Goal: Task Accomplishment & Management: Use online tool/utility

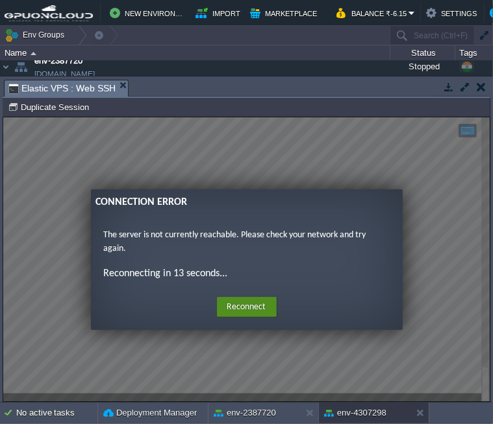
scroll to position [51, 173]
click at [234, 304] on button "Reconnect" at bounding box center [247, 307] width 60 height 21
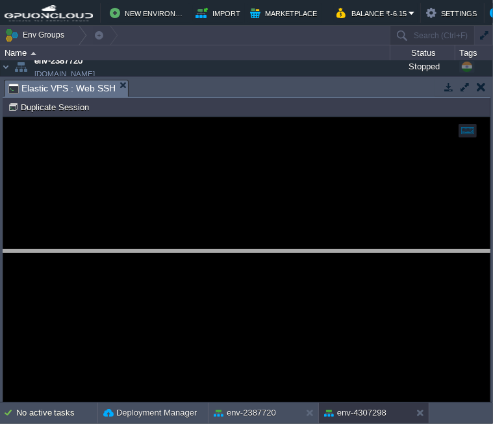
drag, startPoint x: 332, startPoint y: 81, endPoint x: 332, endPoint y: 267, distance: 186.3
click at [332, 267] on body "New Environment Import Marketplace Bonus ₹0.00 Upgrade Account Balance ₹-6.15 S…" at bounding box center [246, 212] width 493 height 424
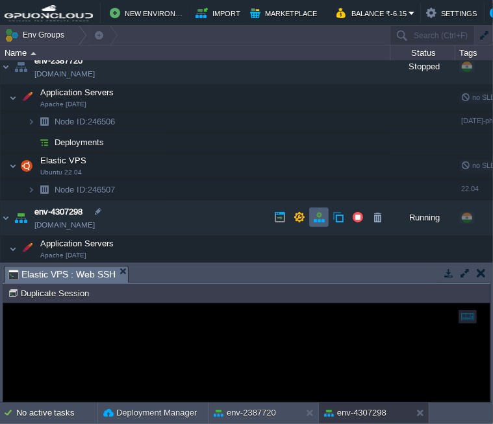
scroll to position [25, 0]
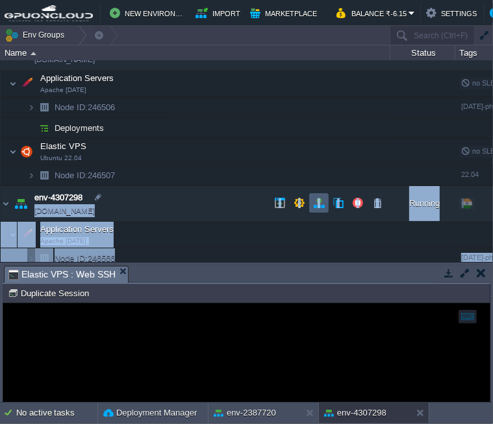
drag, startPoint x: 323, startPoint y: 263, endPoint x: 317, endPoint y: 192, distance: 71.7
click at [317, 192] on div "Env Groups Search (Ctrl+F) auto-gen Name Status Tags Usage env-2387720 [DOMAIN_…" at bounding box center [246, 214] width 493 height 377
drag, startPoint x: 317, startPoint y: 192, endPoint x: 334, endPoint y: 275, distance: 84.8
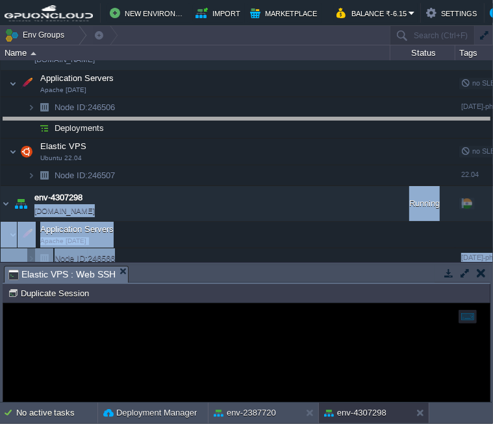
drag, startPoint x: 334, startPoint y: 275, endPoint x: 329, endPoint y: 127, distance: 148.7
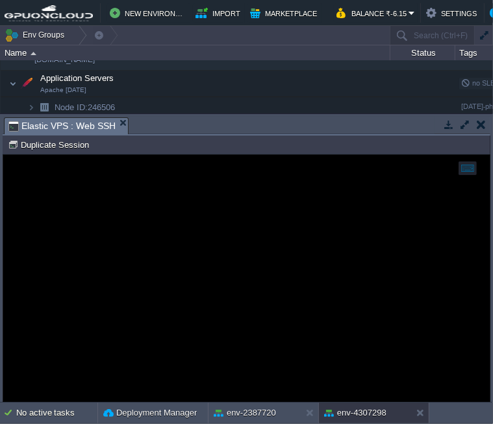
click at [482, 123] on button "button" at bounding box center [480, 125] width 9 height 12
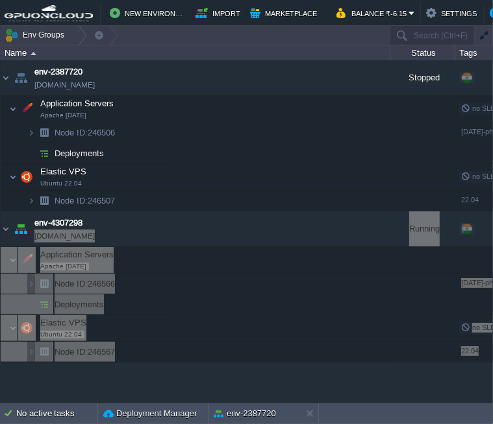
scroll to position [0, 0]
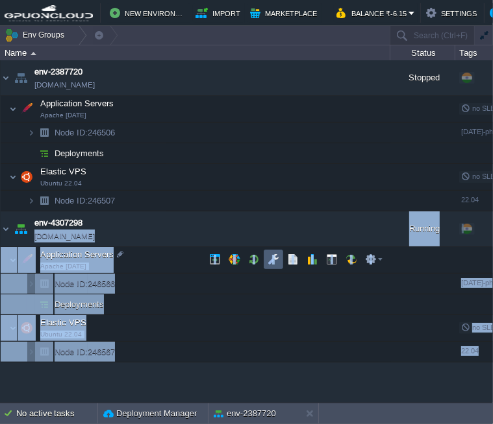
click at [265, 259] on td at bounding box center [272, 259] width 19 height 19
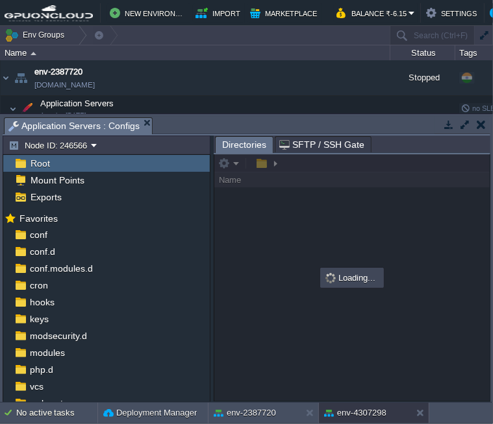
click at [483, 126] on button "button" at bounding box center [480, 125] width 9 height 12
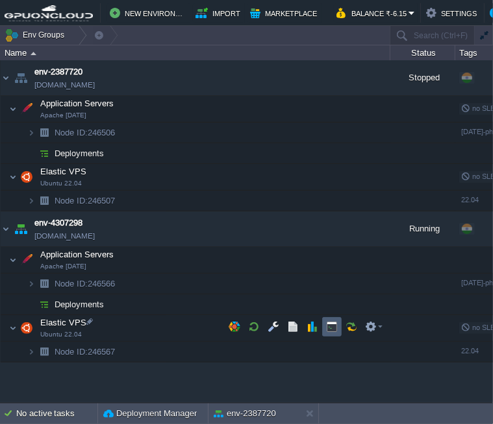
click at [334, 321] on button "button" at bounding box center [332, 327] width 12 height 12
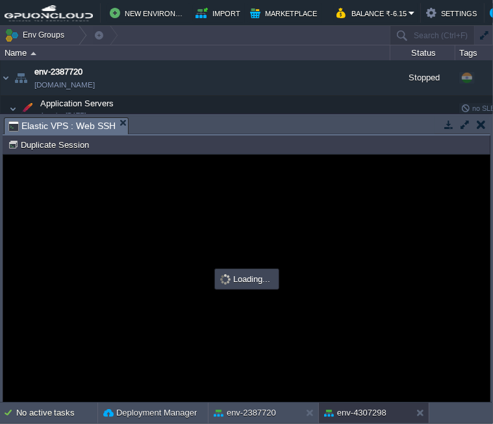
type input "#000000"
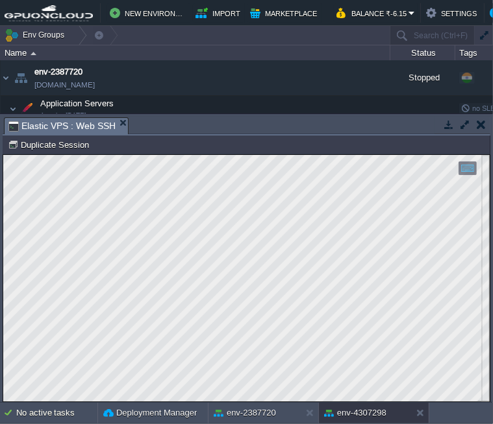
click at [485, 120] on td at bounding box center [480, 125] width 16 height 16
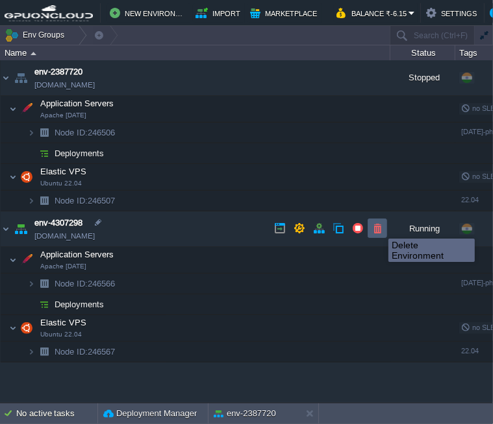
click at [378, 227] on button "button" at bounding box center [377, 229] width 12 height 12
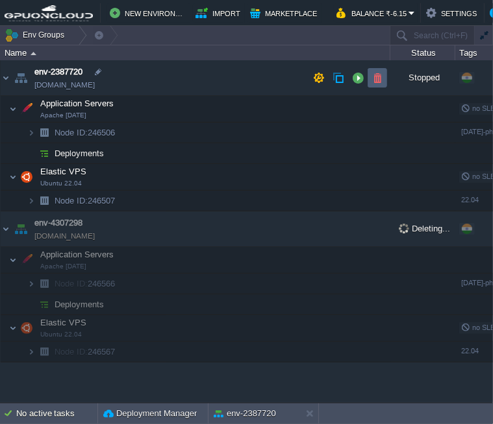
click at [379, 76] on button "button" at bounding box center [377, 78] width 12 height 12
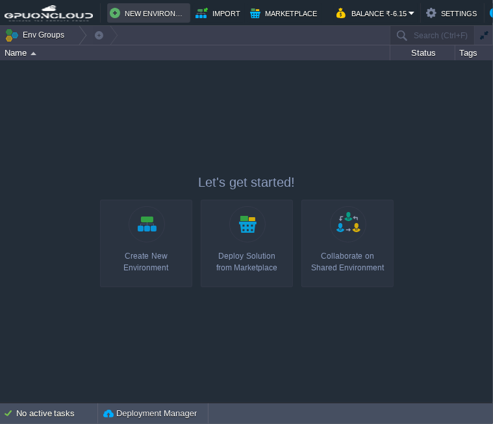
click at [123, 16] on button "New Environment" at bounding box center [149, 13] width 78 height 16
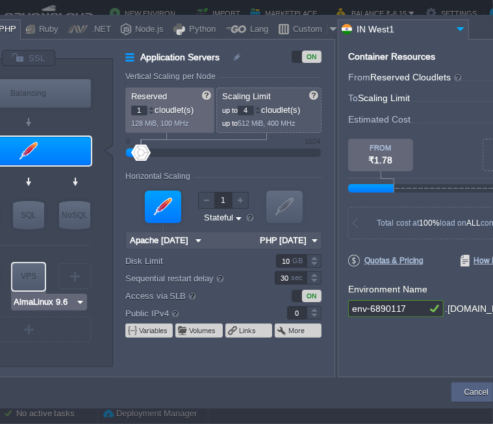
click at [82, 302] on img at bounding box center [80, 302] width 10 height 13
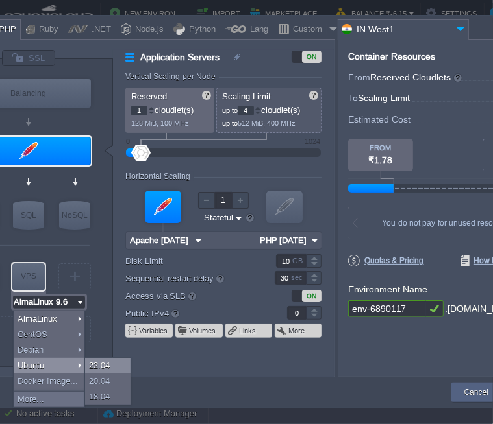
click at [98, 364] on div "22.04" at bounding box center [107, 366] width 45 height 16
type input "Ubuntu 22.04"
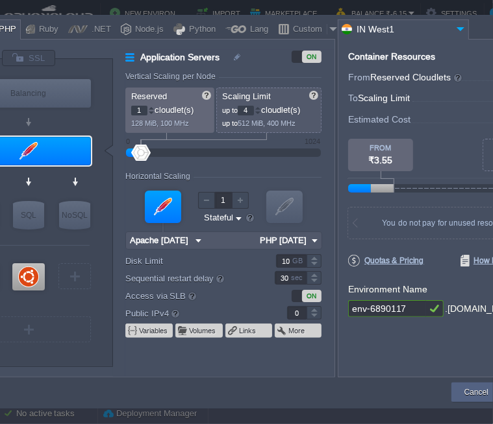
click at [315, 243] on img at bounding box center [315, 240] width 14 height 17
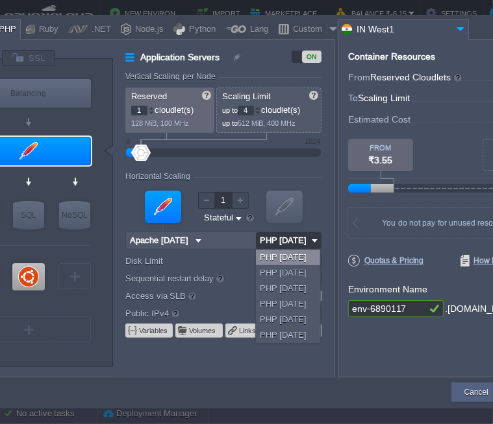
click at [182, 242] on input "Apache [DATE]" at bounding box center [159, 240] width 66 height 17
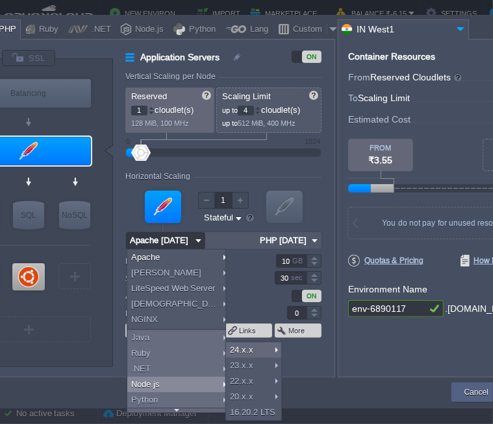
click at [300, 374] on form "Vertical Scaling per Node Reserved 1 cloudlet(s) 128 MiB, 100 MHz Scaling Limit…" at bounding box center [229, 224] width 208 height 305
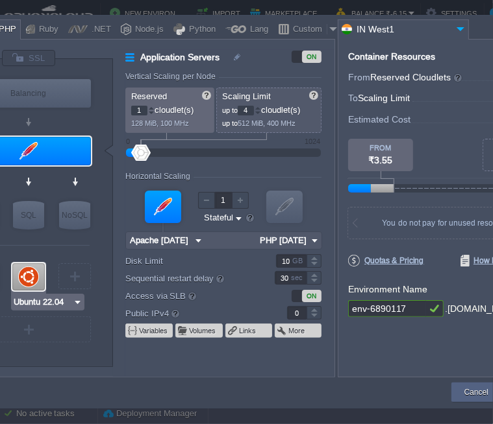
click at [29, 268] on div at bounding box center [28, 276] width 32 height 27
type input "Elastic VPS"
type input "Ubuntu 22.04"
type input "22.04"
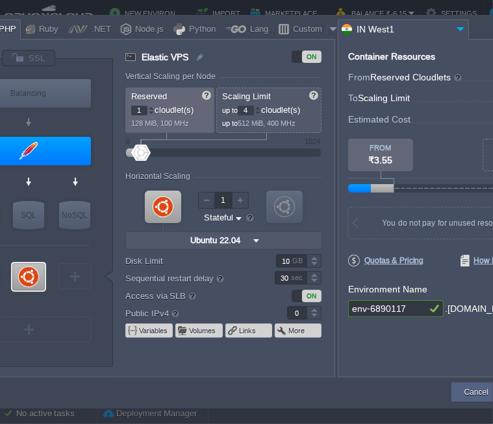
click at [226, 239] on input "Ubuntu 22.04" at bounding box center [217, 240] width 63 height 17
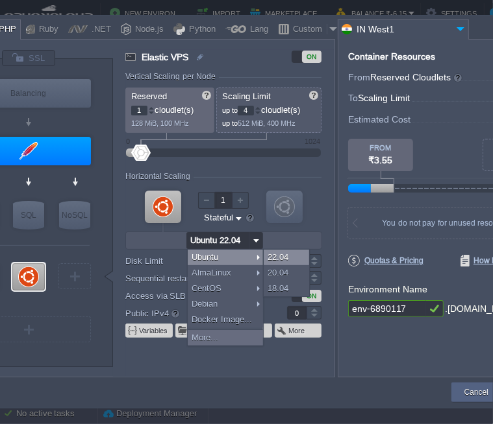
click at [267, 256] on div "22.04" at bounding box center [285, 258] width 45 height 16
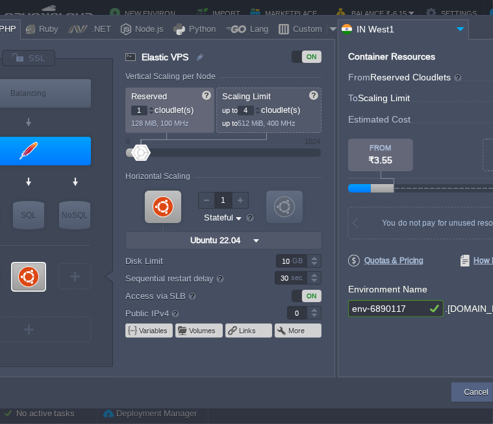
type input "1"
click at [315, 309] on div at bounding box center [313, 309] width 15 height 6
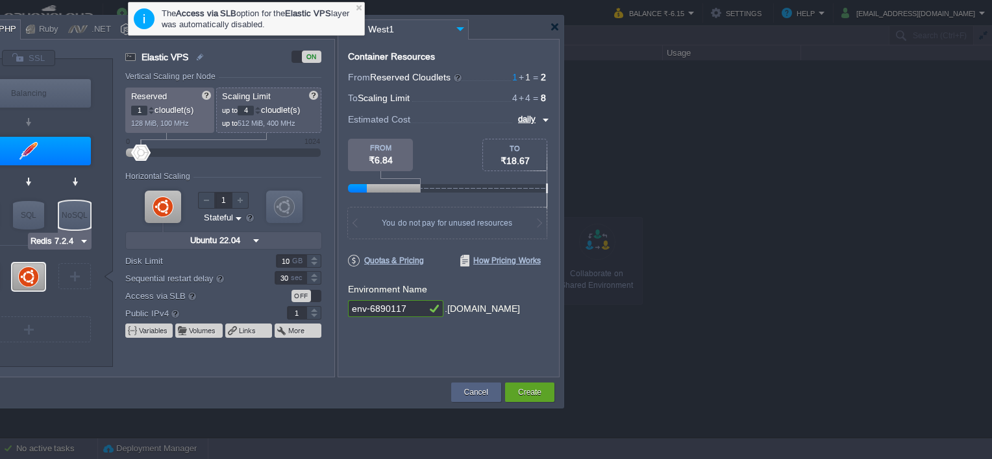
type input "Apache [DATE]"
click at [45, 136] on div at bounding box center [28, 151] width 127 height 31
type input "Application Servers"
type input "Apache [DATE]"
type input "PHP [DATE]"
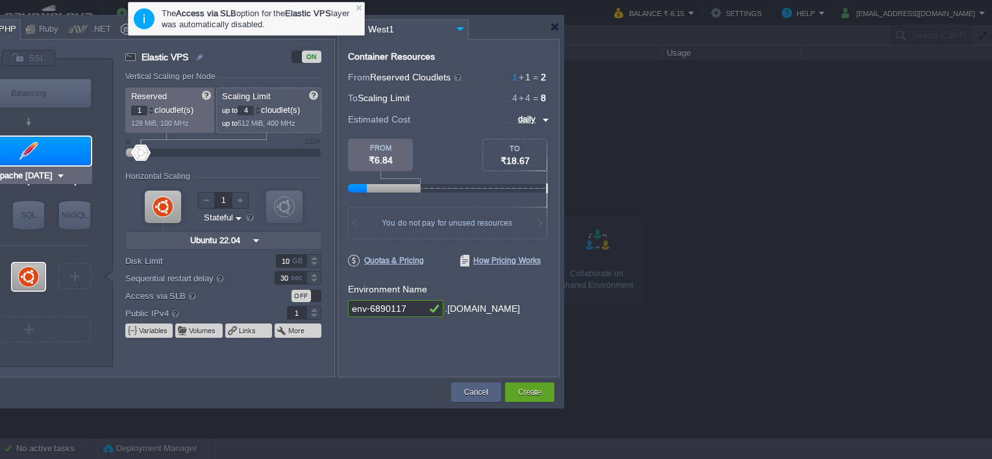
type input "0"
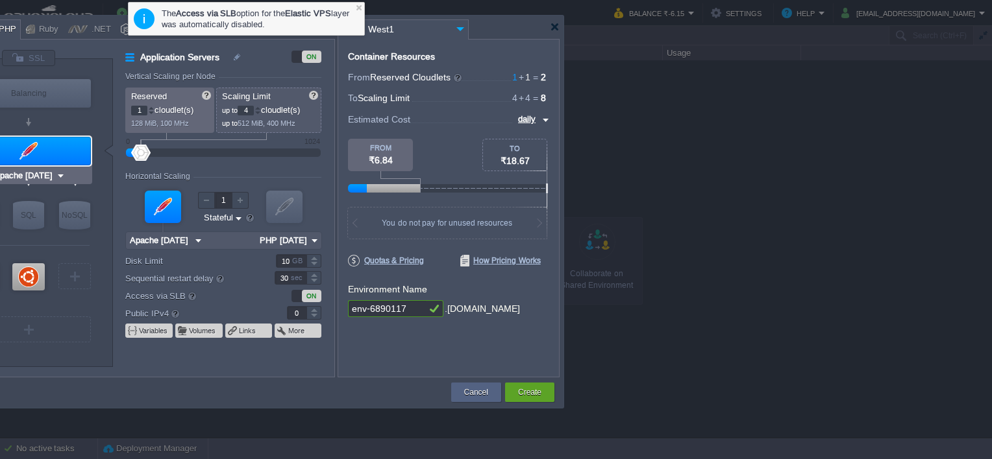
type input "Ubuntu 22.04"
click at [27, 286] on div at bounding box center [28, 276] width 32 height 27
type input "Elastic VPS"
type input "Ubuntu 22.04"
type input "22.04"
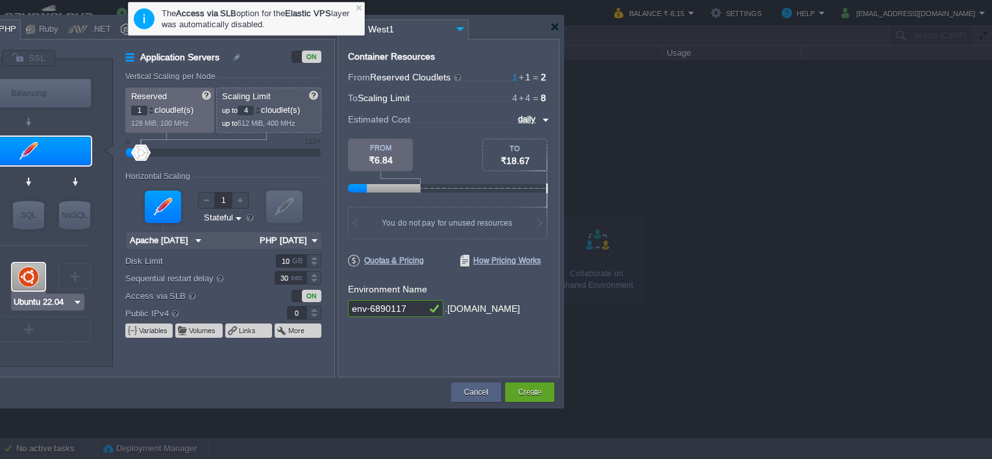
type input "1"
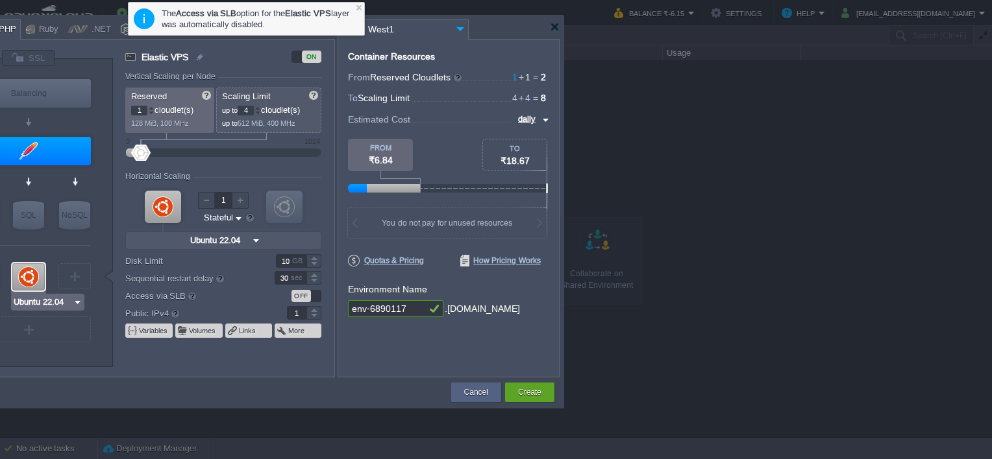
click at [80, 299] on img at bounding box center [78, 302] width 10 height 13
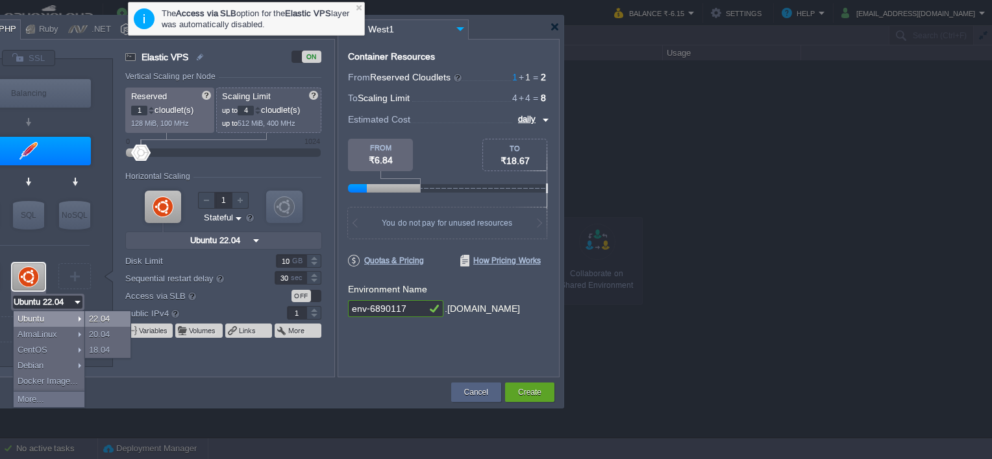
click at [101, 317] on div "22.04" at bounding box center [107, 320] width 45 height 16
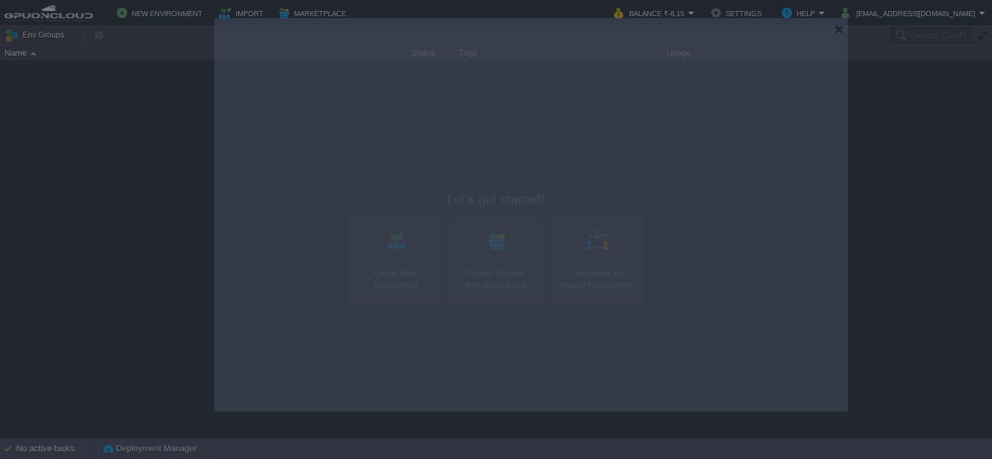
drag, startPoint x: 493, startPoint y: 27, endPoint x: 778, endPoint y: 30, distance: 284.3
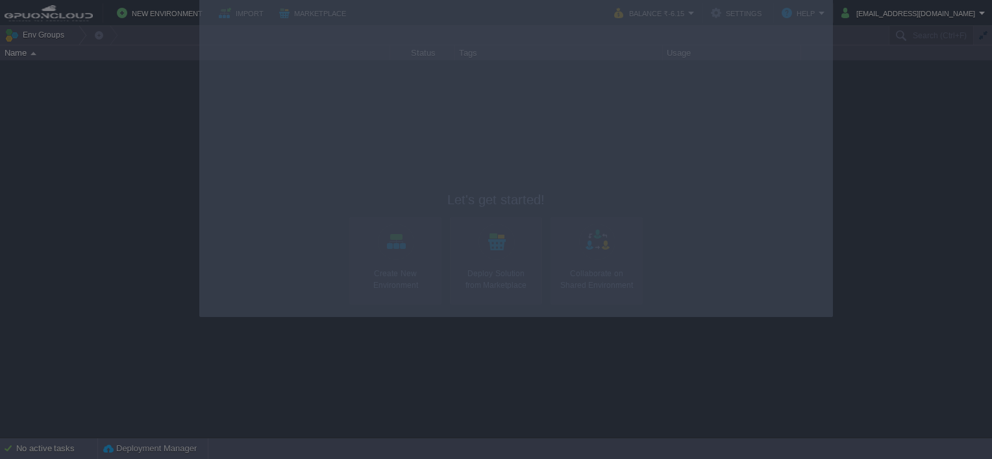
drag, startPoint x: 773, startPoint y: 27, endPoint x: 758, endPoint y: -67, distance: 95.9
click at [492, 0] on html "New Environment Import Marketplace Bonus ₹0.00 Upgrade Account Balance ₹-6.15 S…" at bounding box center [496, 229] width 992 height 459
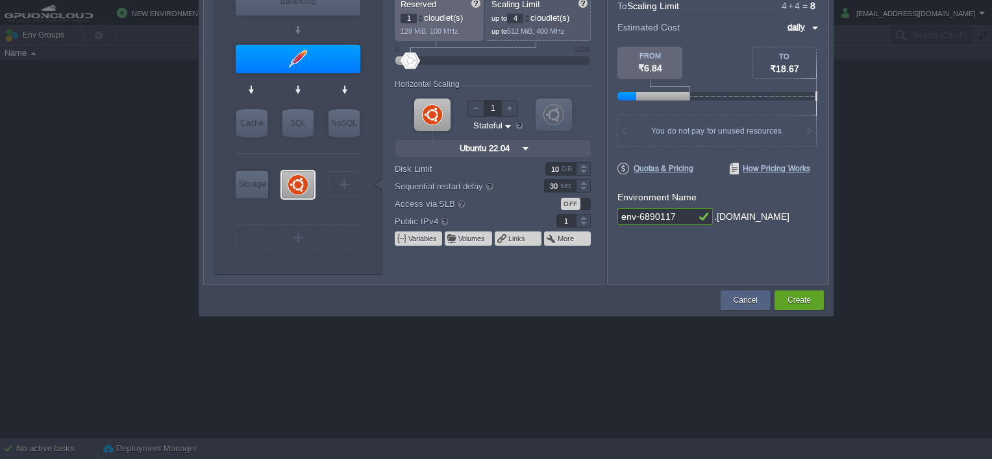
drag, startPoint x: 443, startPoint y: 305, endPoint x: 465, endPoint y: 350, distance: 50.2
click at [458, 382] on body "New Environment Import Marketplace Bonus ₹0.00 Upgrade Account Balance ₹-6.15 S…" at bounding box center [496, 229] width 992 height 459
drag, startPoint x: 579, startPoint y: 80, endPoint x: 597, endPoint y: 132, distance: 55.0
click at [492, 132] on form "Vertical Scaling per Node Reserved 1 cloudlet(s) 128 MiB, 100 MHz Scaling Limit…" at bounding box center [499, 132] width 208 height 305
click at [492, 302] on button "Create" at bounding box center [798, 300] width 23 height 13
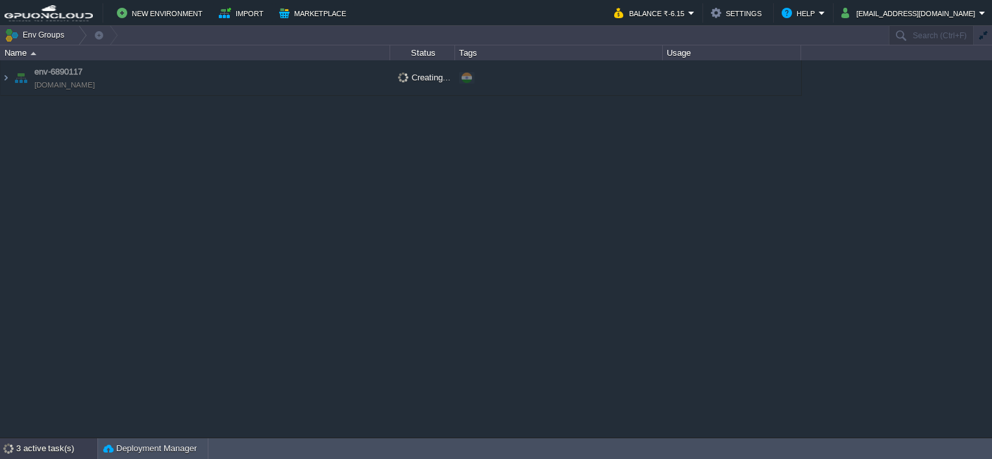
click at [21, 424] on div "3 active task(s)" at bounding box center [56, 449] width 81 height 21
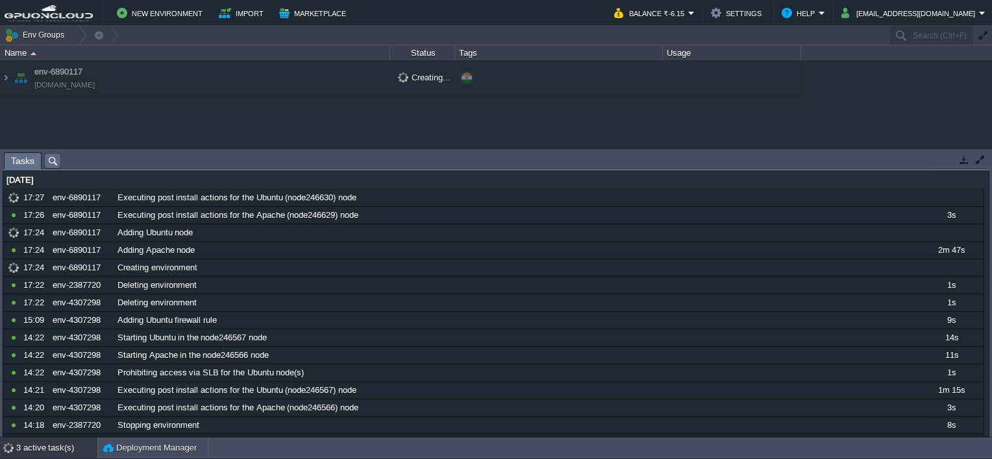
click at [26, 424] on div "3 active task(s)" at bounding box center [56, 448] width 81 height 21
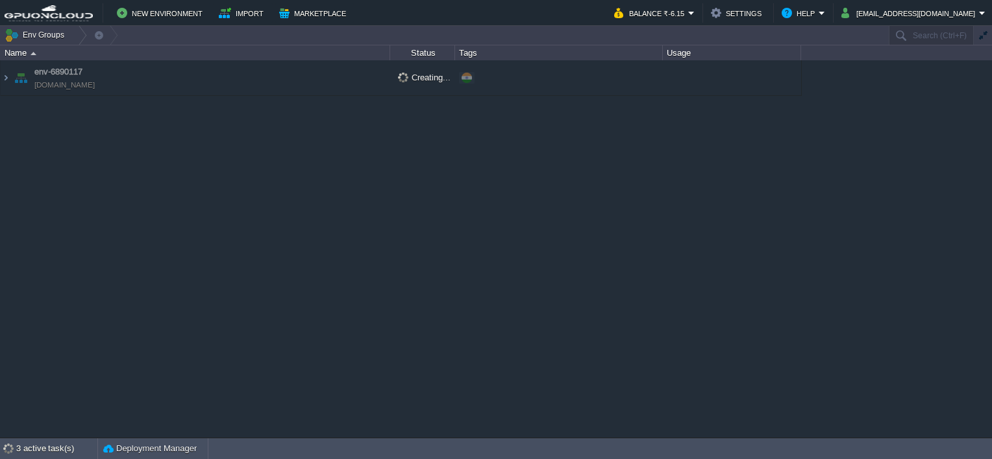
click at [208, 78] on td "env-6890117 [DOMAIN_NAME]" at bounding box center [195, 78] width 389 height 36
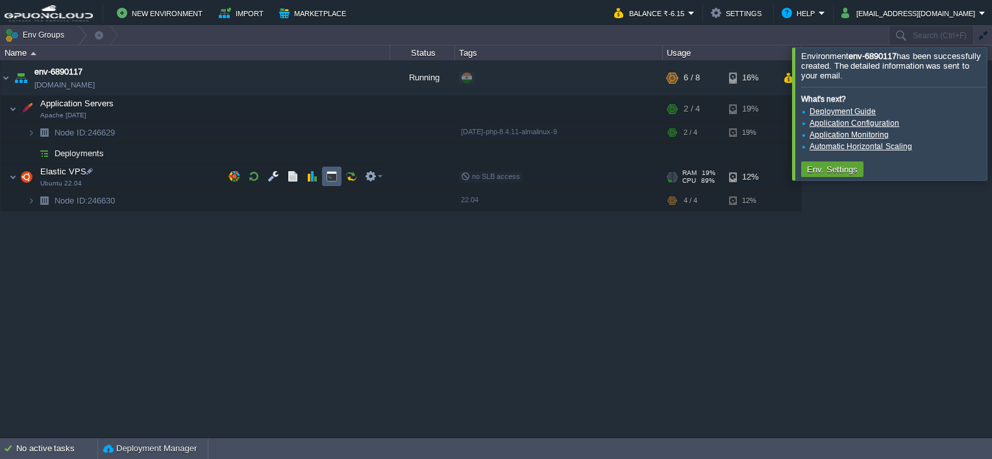
click at [332, 182] on td at bounding box center [331, 176] width 19 height 19
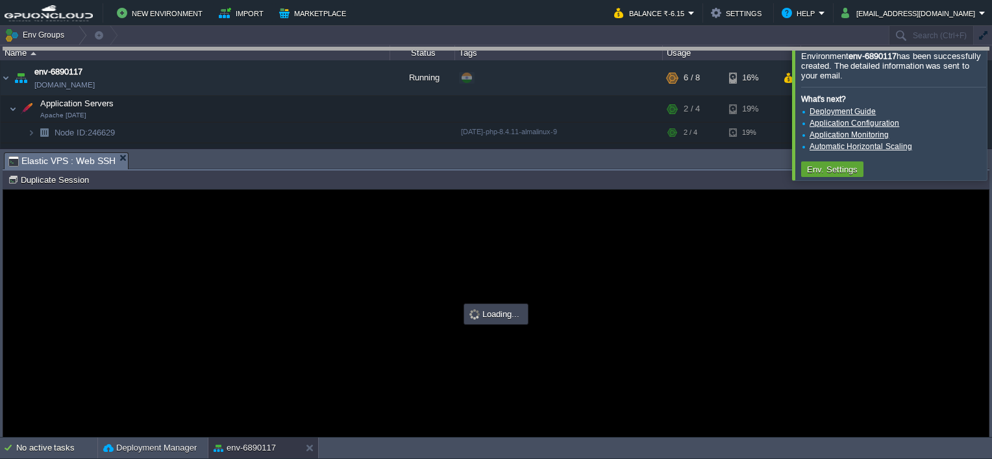
drag, startPoint x: 430, startPoint y: 159, endPoint x: 414, endPoint y: 48, distance: 112.1
click at [414, 48] on body "New Environment Import Marketplace Bonus ₹0.00 Upgrade Account Balance ₹-6.15 S…" at bounding box center [496, 229] width 992 height 459
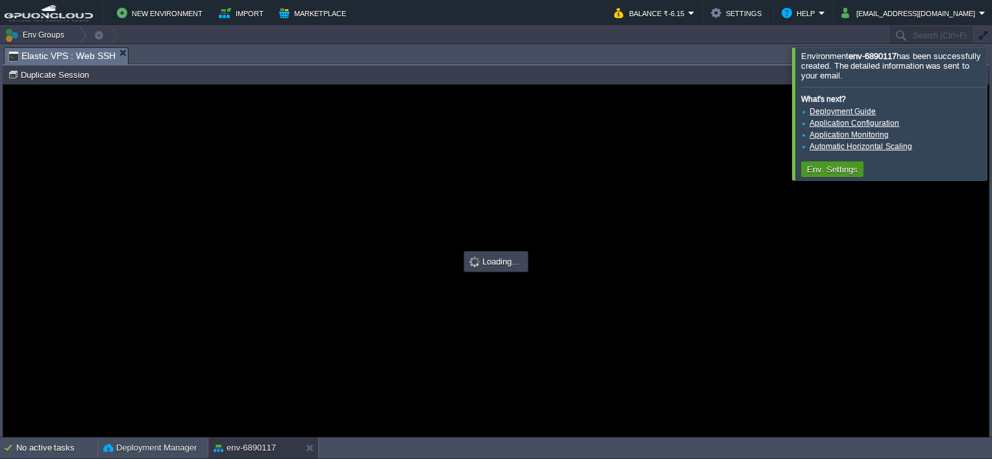
type input "#000000"
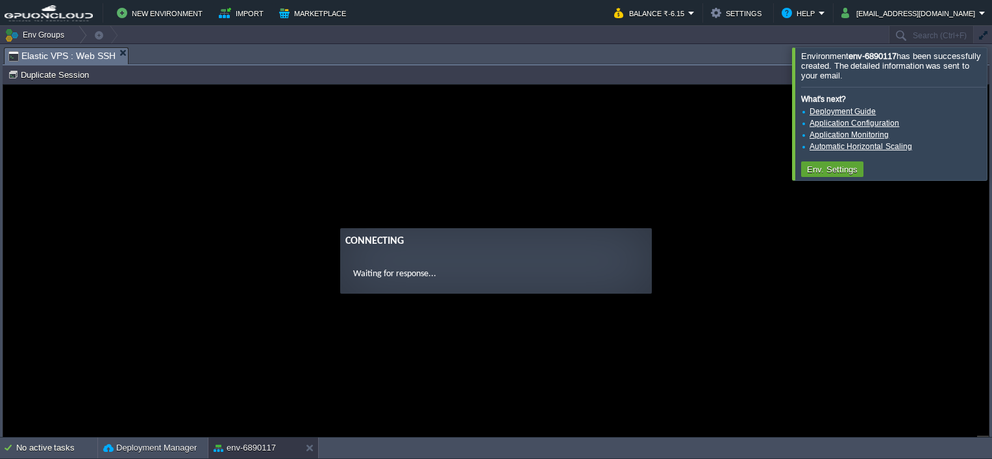
click at [492, 116] on div at bounding box center [1007, 113] width 0 height 132
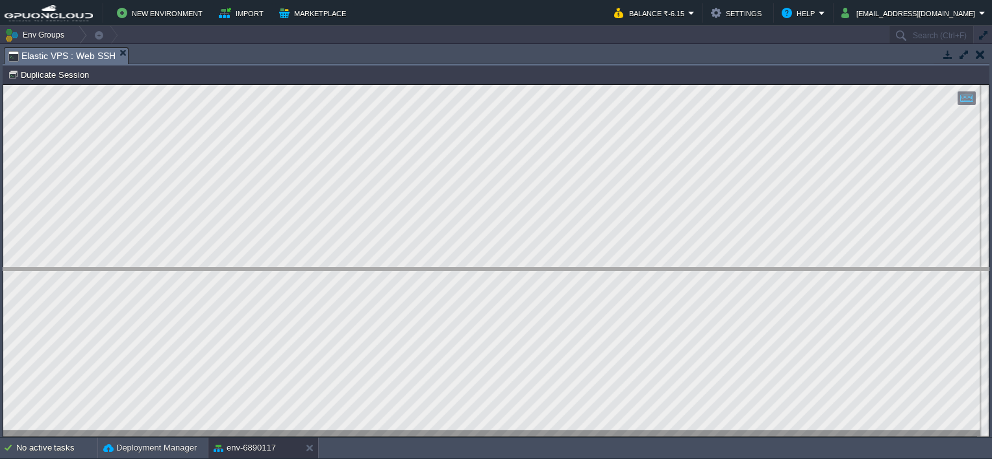
drag, startPoint x: 177, startPoint y: 61, endPoint x: 194, endPoint y: 282, distance: 221.3
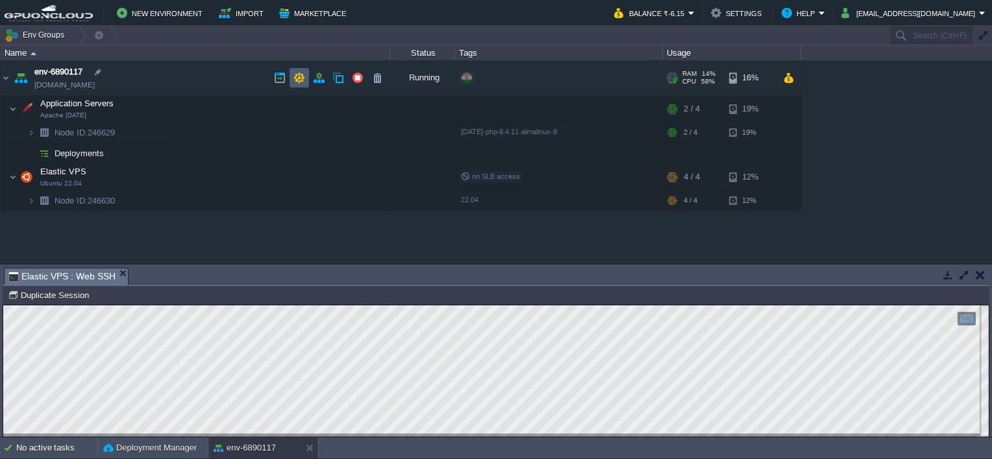
click at [300, 84] on td at bounding box center [298, 77] width 19 height 19
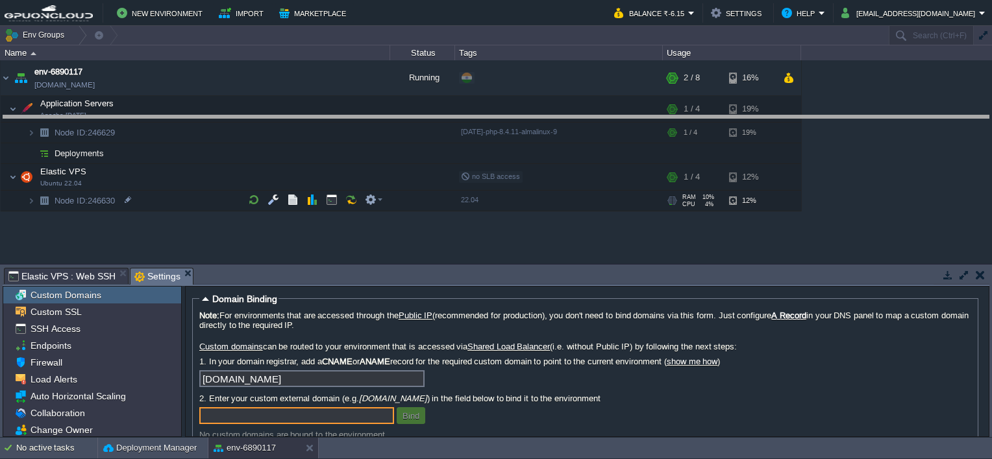
drag, startPoint x: 335, startPoint y: 265, endPoint x: 361, endPoint y: 117, distance: 150.2
click at [361, 117] on body "New Environment Import Marketplace Bonus ₹0.00 Upgrade Account Balance ₹-6.15 S…" at bounding box center [496, 229] width 992 height 459
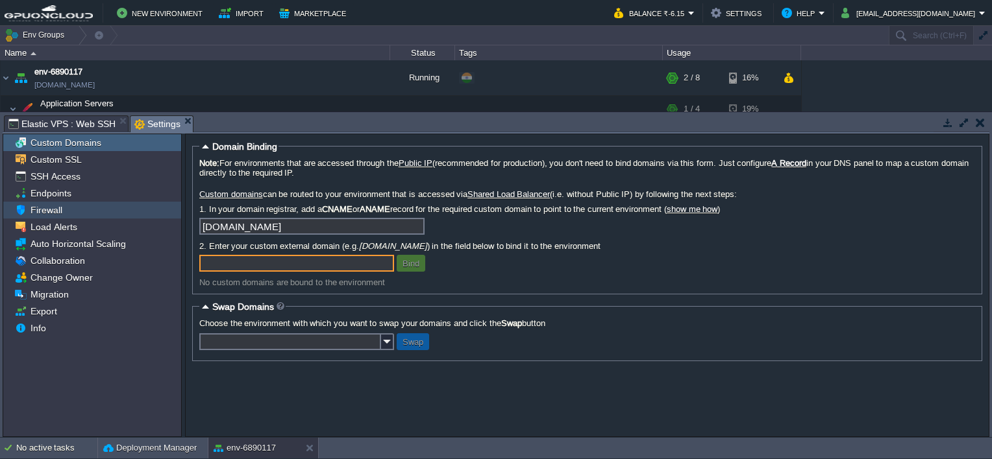
click at [45, 207] on span "Firewall" at bounding box center [46, 210] width 36 height 12
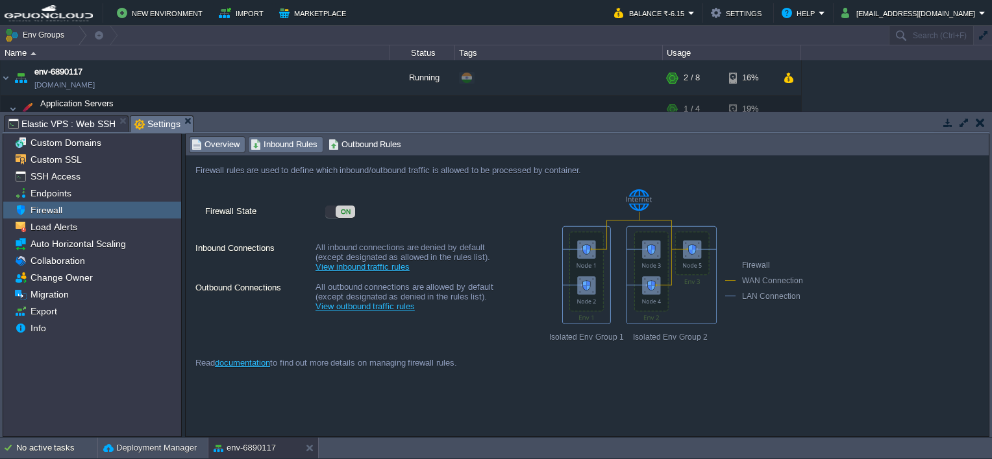
click at [286, 145] on span "Inbound Rules" at bounding box center [284, 145] width 67 height 14
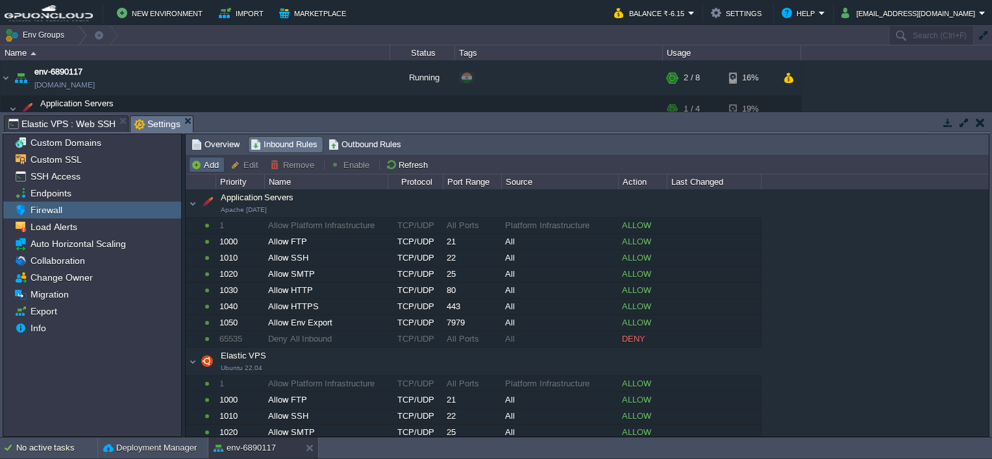
click at [204, 160] on button "Add" at bounding box center [207, 165] width 32 height 12
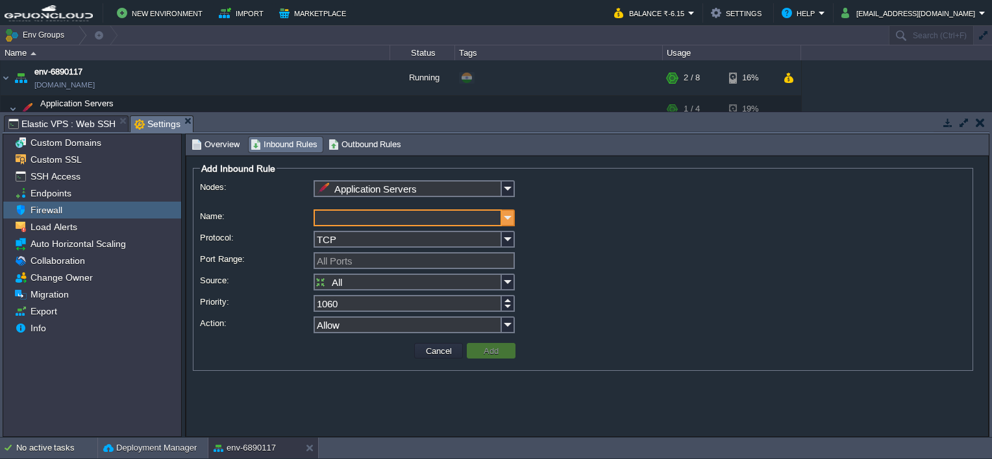
click at [492, 220] on img at bounding box center [508, 218] width 13 height 17
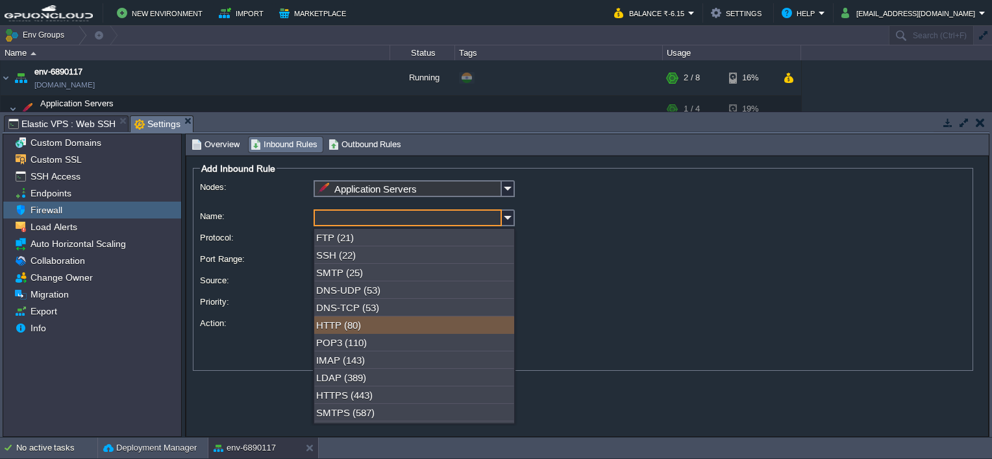
click at [370, 325] on div "HTTP (80)" at bounding box center [414, 326] width 200 height 18
type input "HTTP"
type input "80"
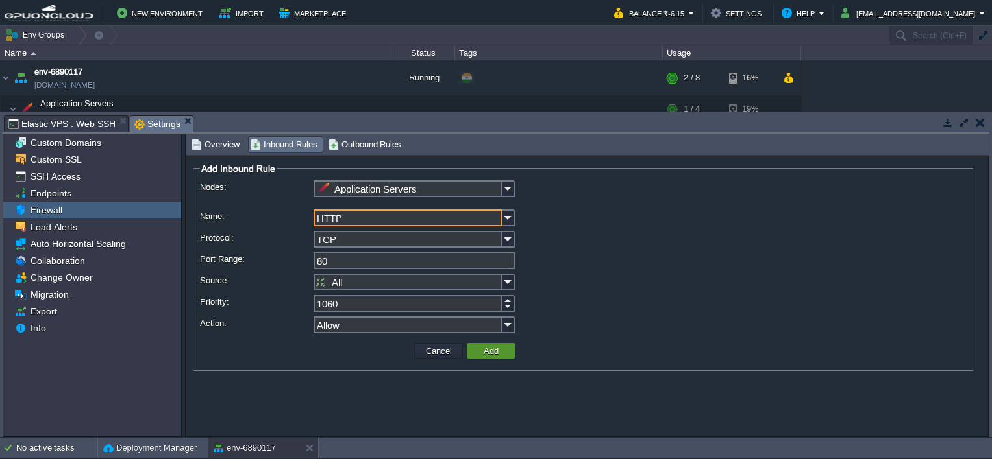
click at [492, 356] on button "Add" at bounding box center [491, 351] width 23 height 12
type input "All Ports"
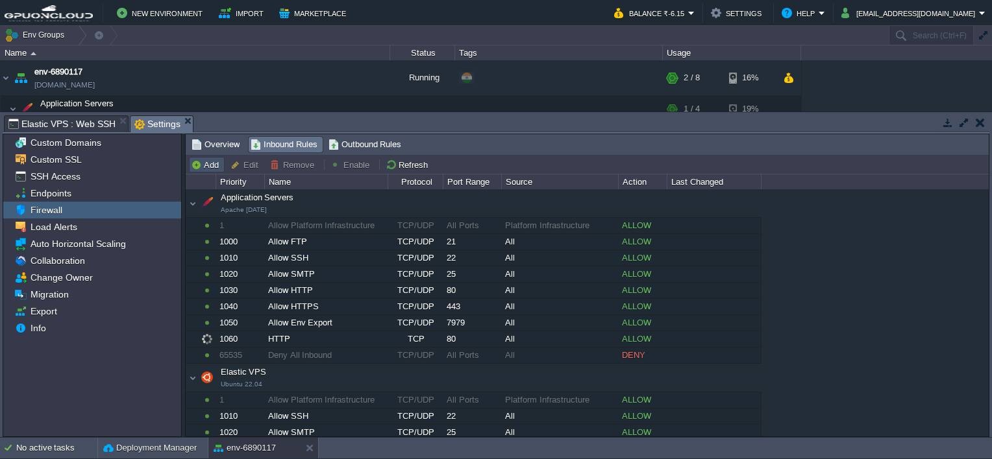
click at [207, 161] on button "Add" at bounding box center [207, 165] width 32 height 12
type input "Application Servers"
type input "1070"
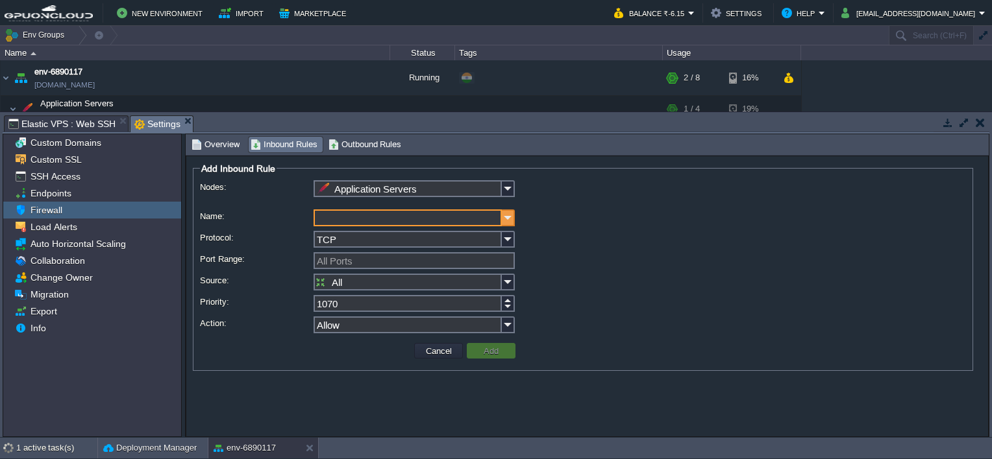
click at [492, 224] on img at bounding box center [508, 218] width 13 height 17
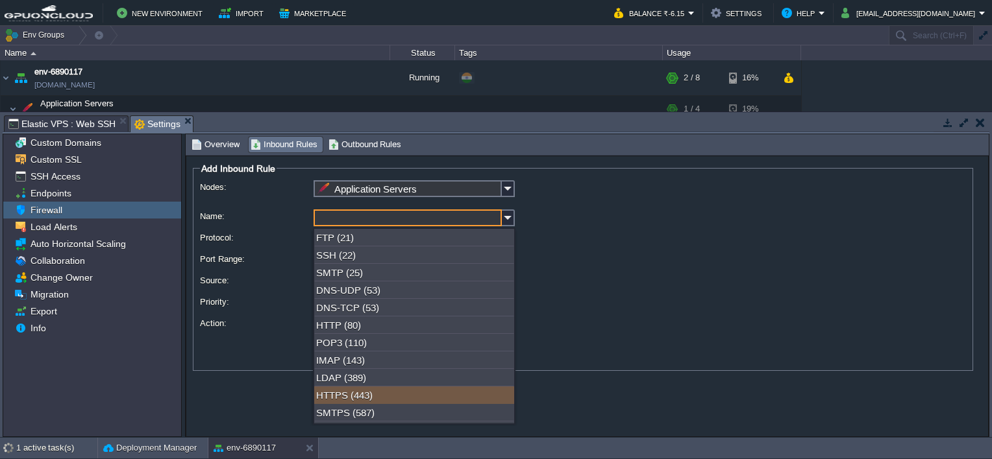
click at [371, 397] on div "HTTPS (443)" at bounding box center [414, 396] width 200 height 18
type input "HTTPS"
type input "443"
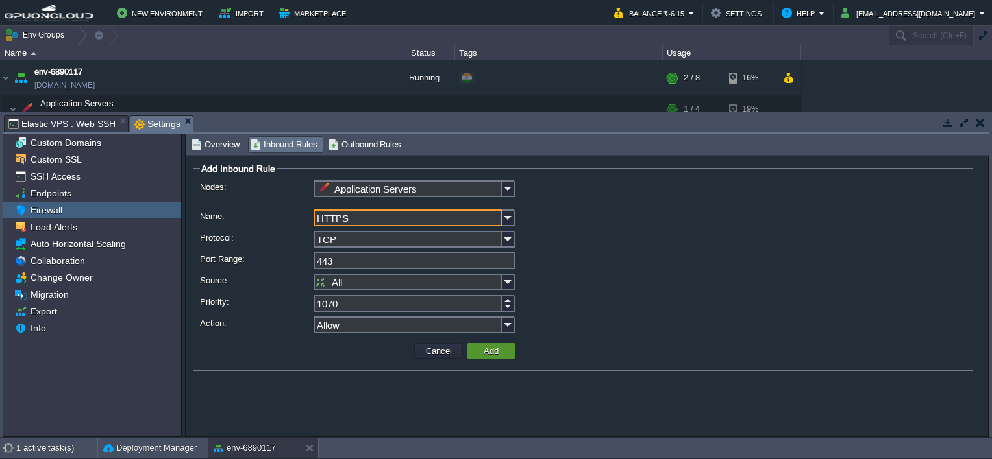
click at [491, 354] on button "Add" at bounding box center [491, 351] width 23 height 12
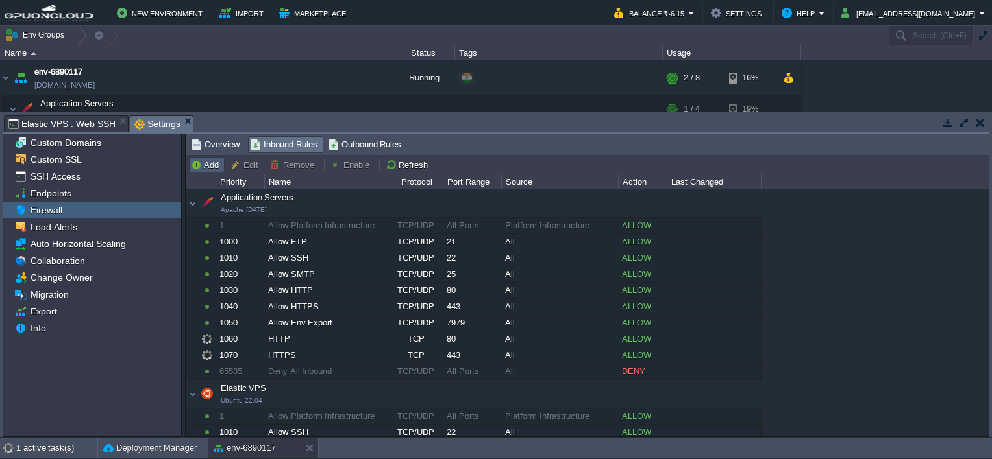
click at [212, 166] on button "Add" at bounding box center [207, 165] width 32 height 12
type input "Application Servers"
type input "1080"
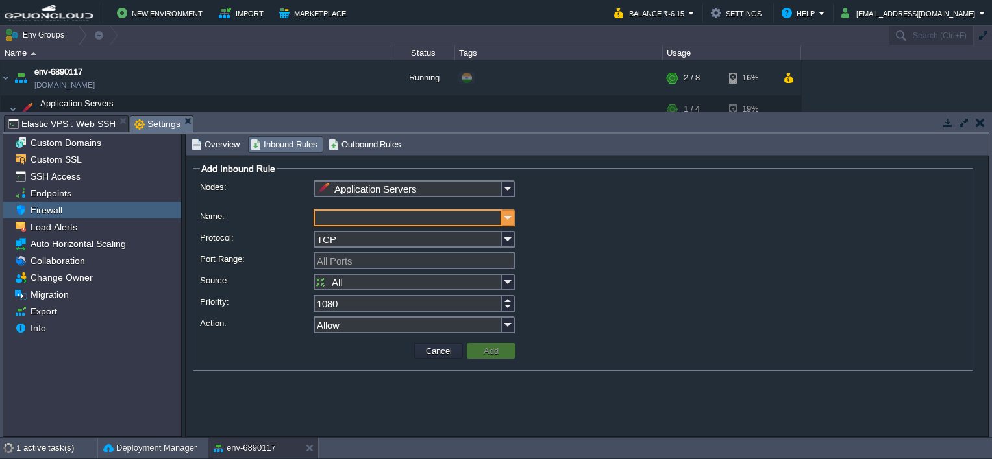
click at [492, 213] on img at bounding box center [508, 218] width 13 height 17
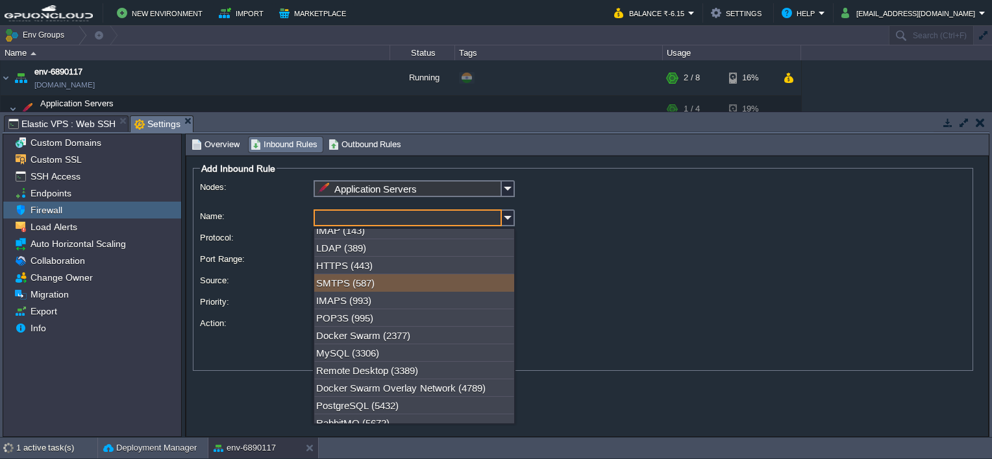
scroll to position [260, 0]
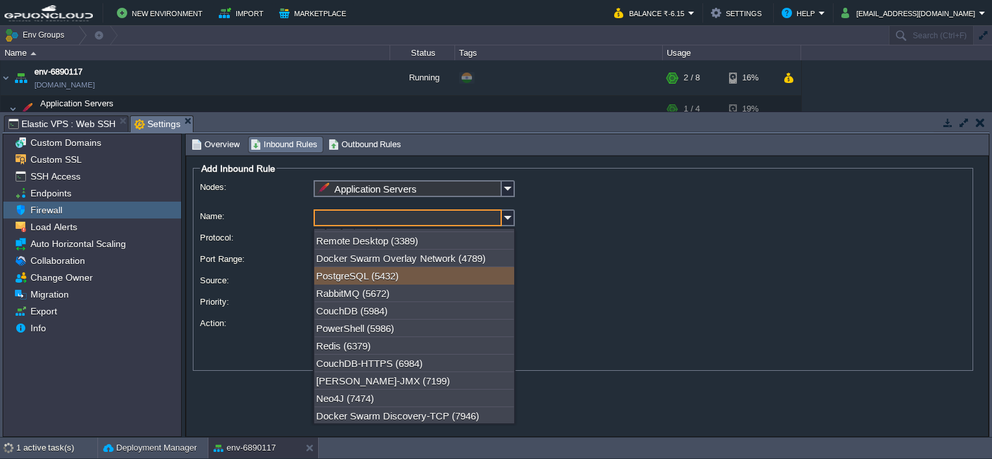
click at [492, 283] on div "All" at bounding box center [583, 283] width 766 height 19
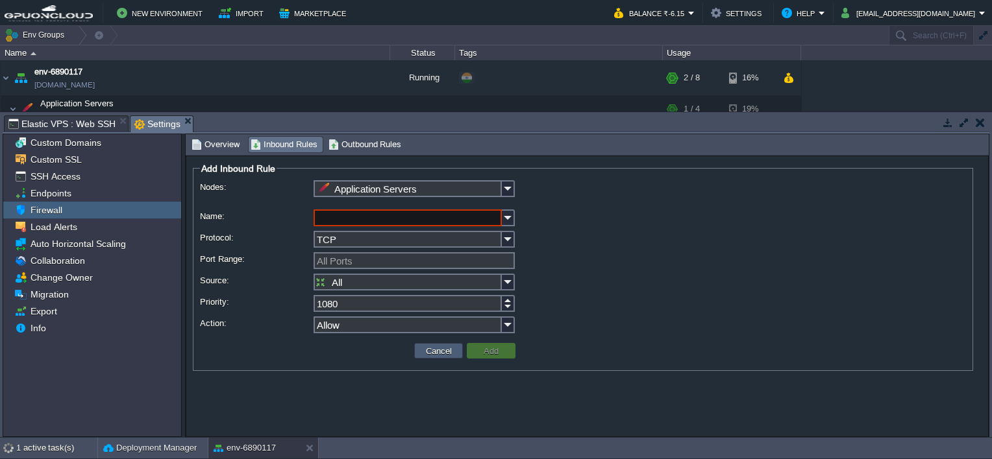
click at [447, 356] on button "Cancel" at bounding box center [439, 351] width 34 height 12
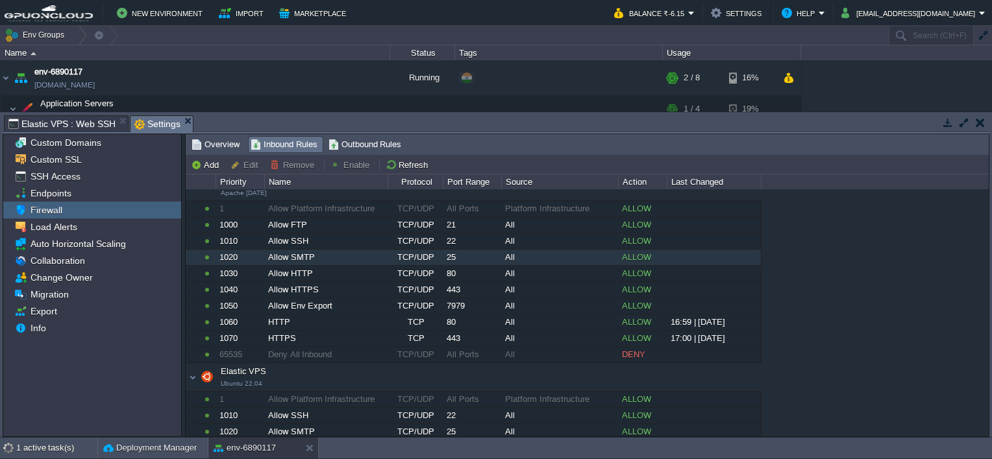
scroll to position [33, 0]
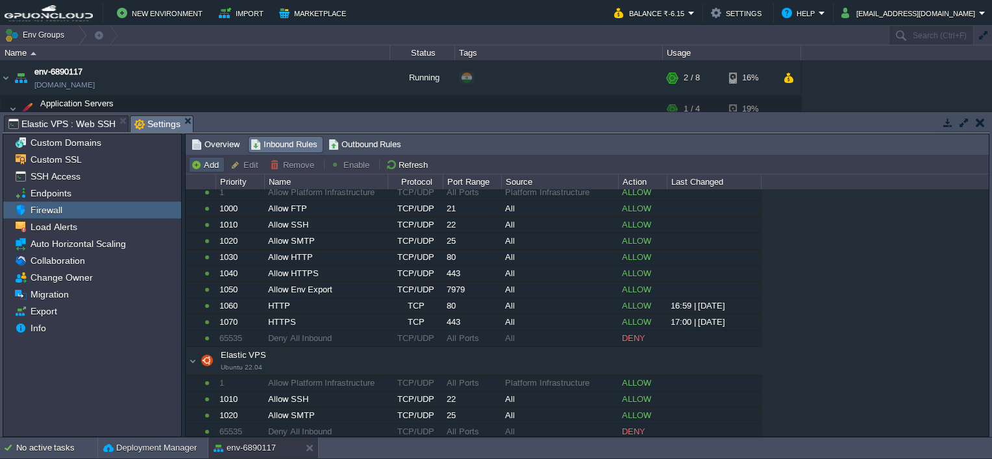
click at [200, 159] on button "Add" at bounding box center [207, 165] width 32 height 12
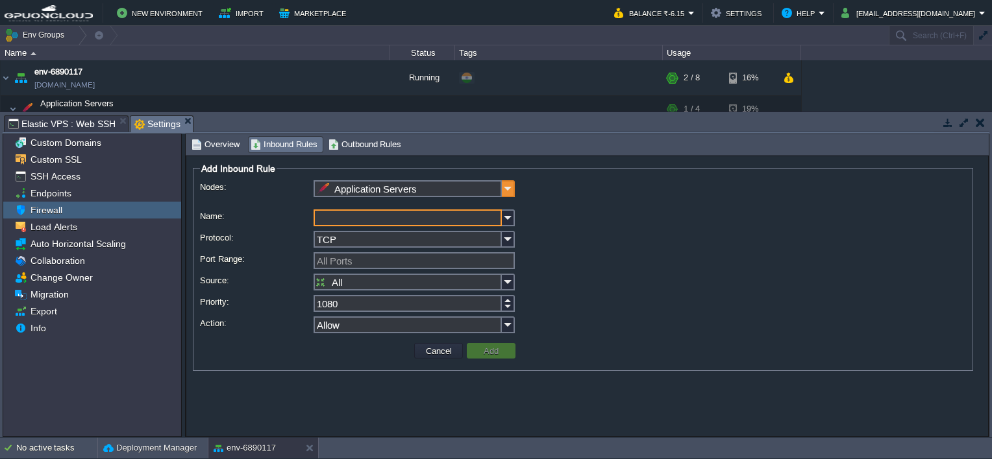
click at [492, 186] on img at bounding box center [508, 188] width 13 height 17
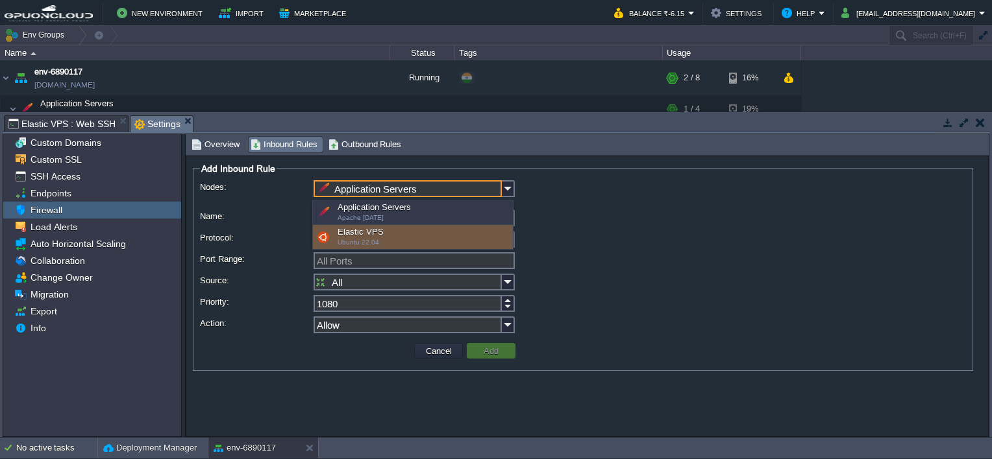
click at [387, 232] on div "Elastic VPS Ubuntu 22.04" at bounding box center [413, 237] width 200 height 25
type input "Elastic VPS"
type input "1030"
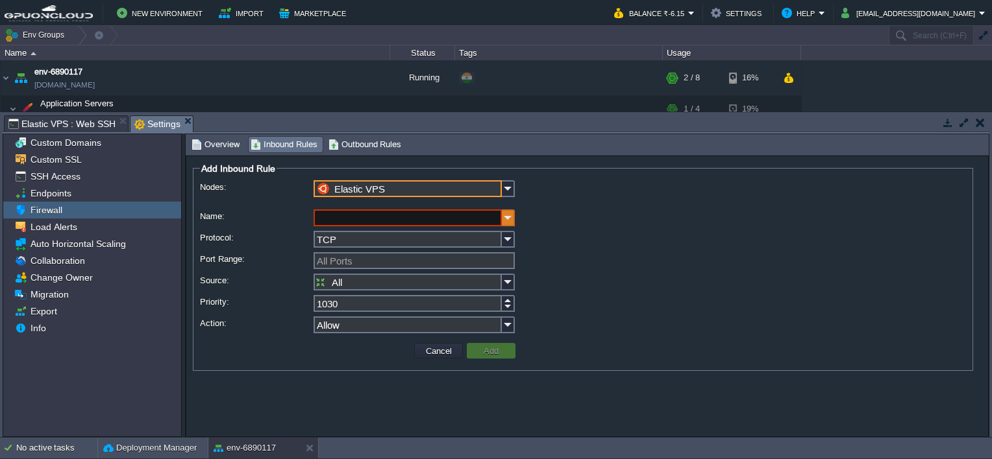
click at [492, 221] on img at bounding box center [508, 218] width 13 height 17
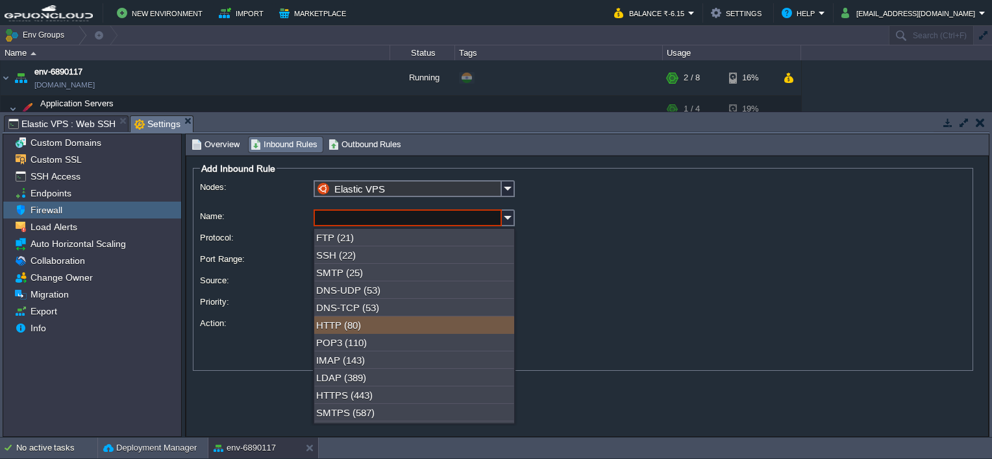
click at [360, 332] on div "HTTP (80)" at bounding box center [414, 326] width 200 height 18
type input "HTTP"
type input "80"
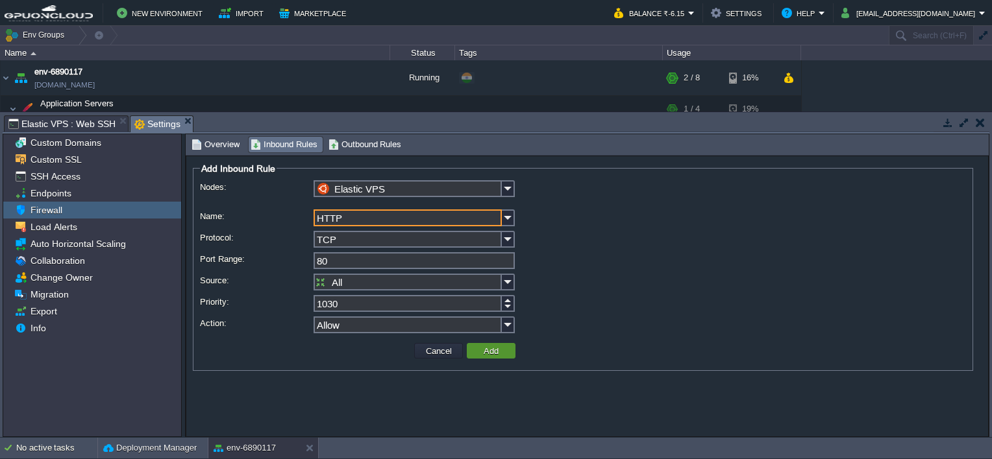
click at [478, 349] on td "Add" at bounding box center [491, 351] width 49 height 16
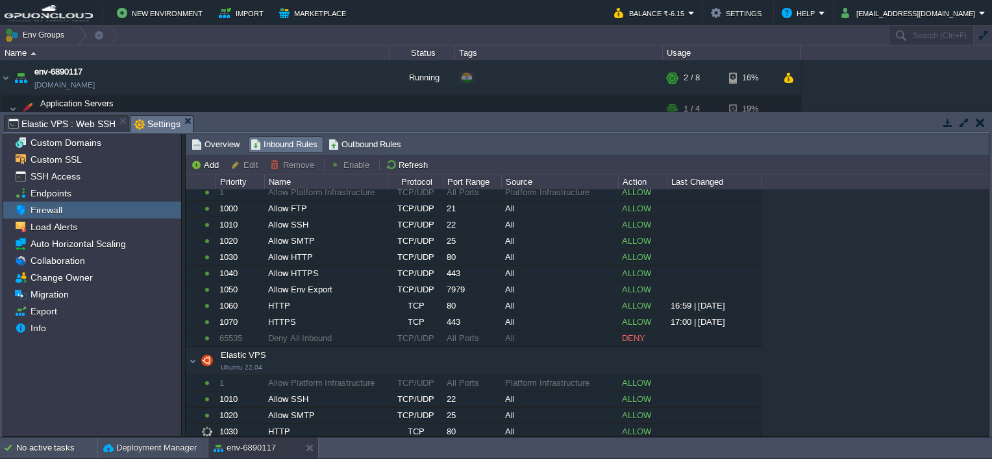
scroll to position [34, 0]
click at [212, 160] on button "Add" at bounding box center [207, 165] width 32 height 12
type input "Application Servers"
type input "1080"
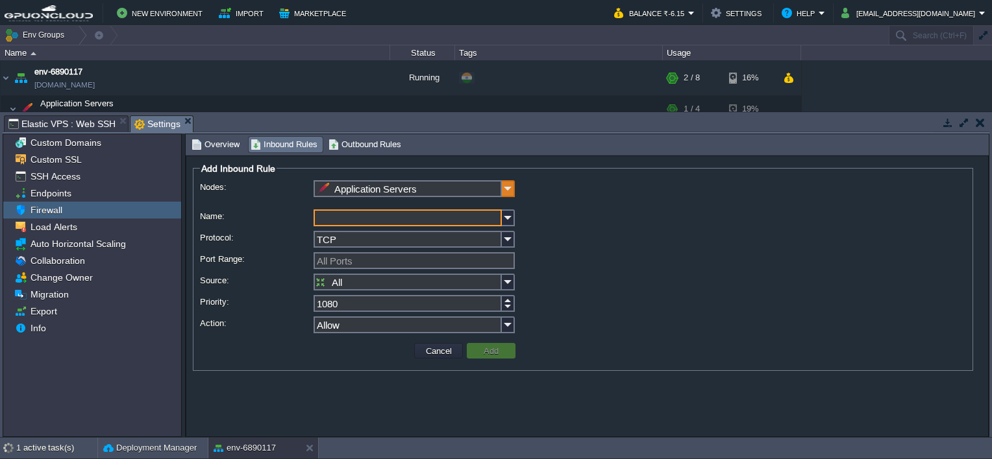
click at [492, 189] on img at bounding box center [508, 188] width 13 height 17
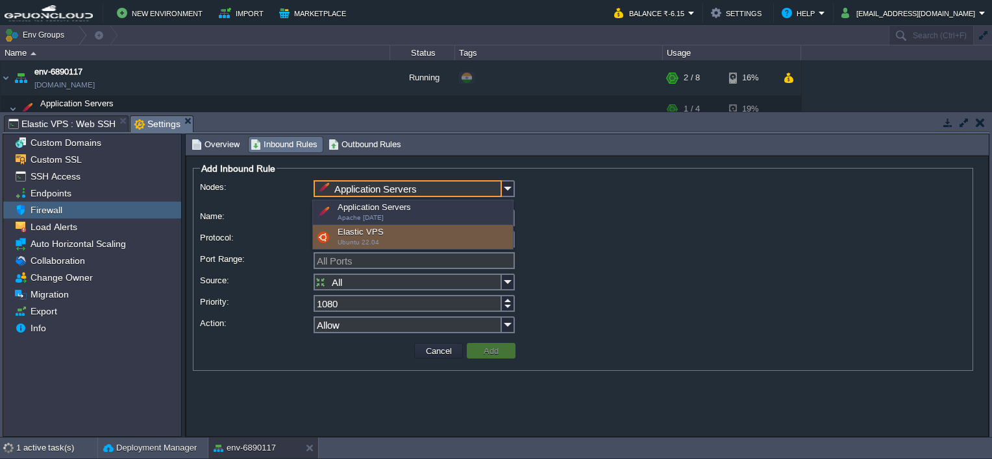
click at [413, 228] on div "Elastic VPS Ubuntu 22.04" at bounding box center [413, 237] width 200 height 25
type input "Elastic VPS"
type input "1040"
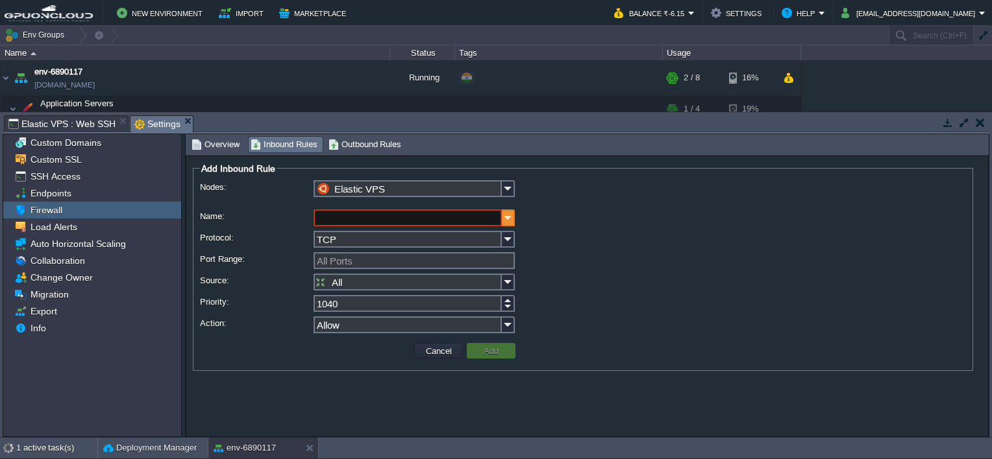
click at [492, 221] on img at bounding box center [508, 218] width 13 height 17
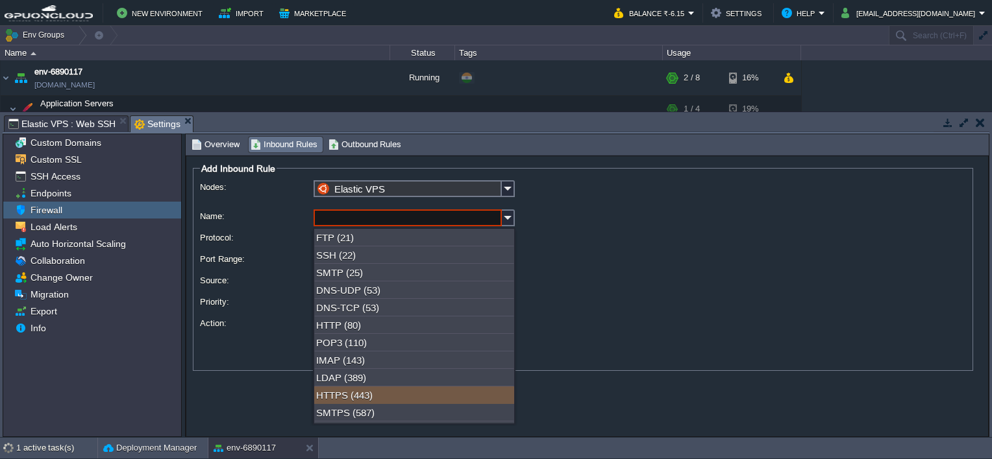
click at [387, 402] on div "HTTPS (443)" at bounding box center [414, 396] width 200 height 18
type input "HTTPS"
type input "443"
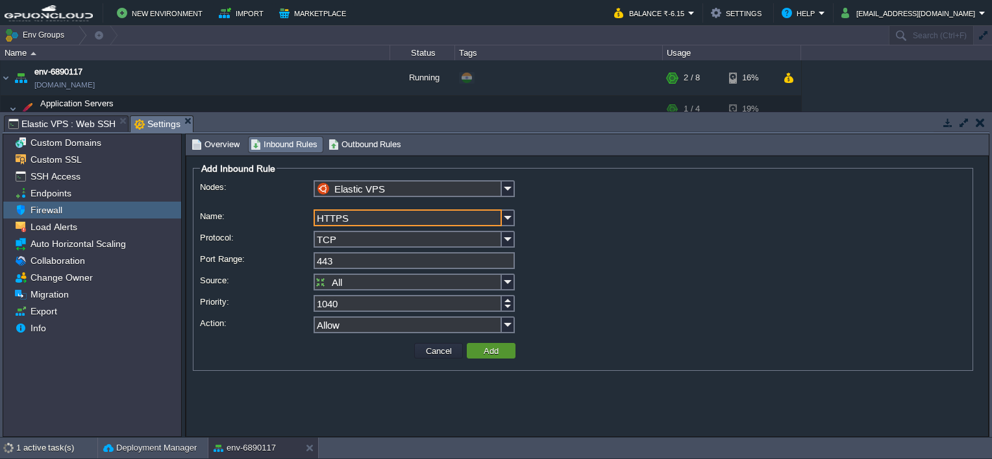
click at [492, 356] on button "Add" at bounding box center [491, 351] width 23 height 12
type input "All Ports"
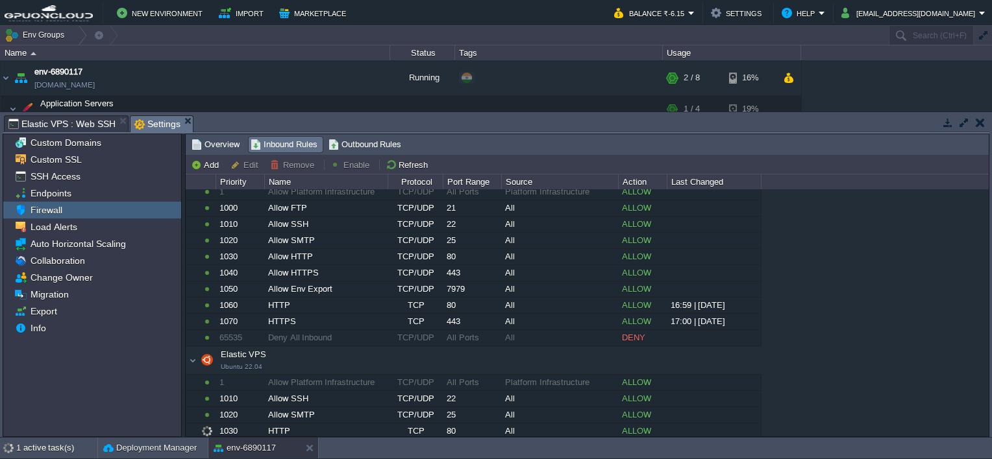
scroll to position [49, 0]
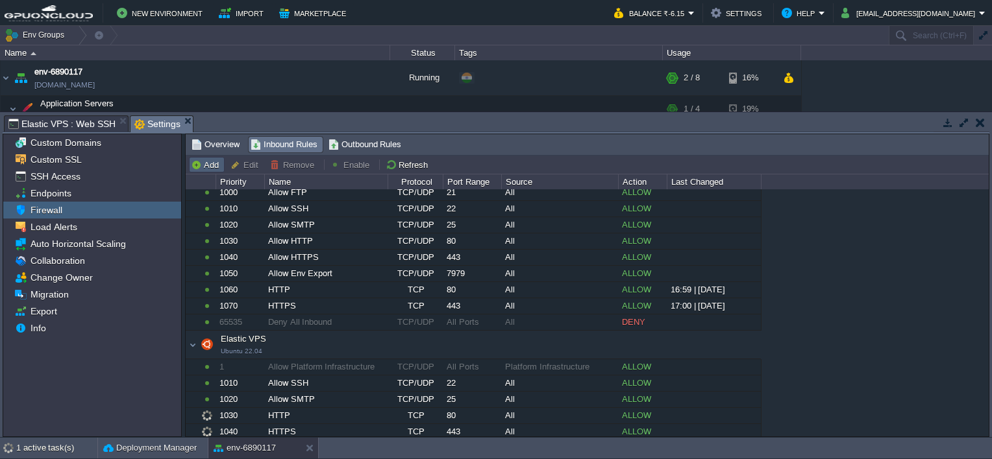
click at [213, 166] on button "Add" at bounding box center [207, 165] width 32 height 12
type input "Application Servers"
type input "1080"
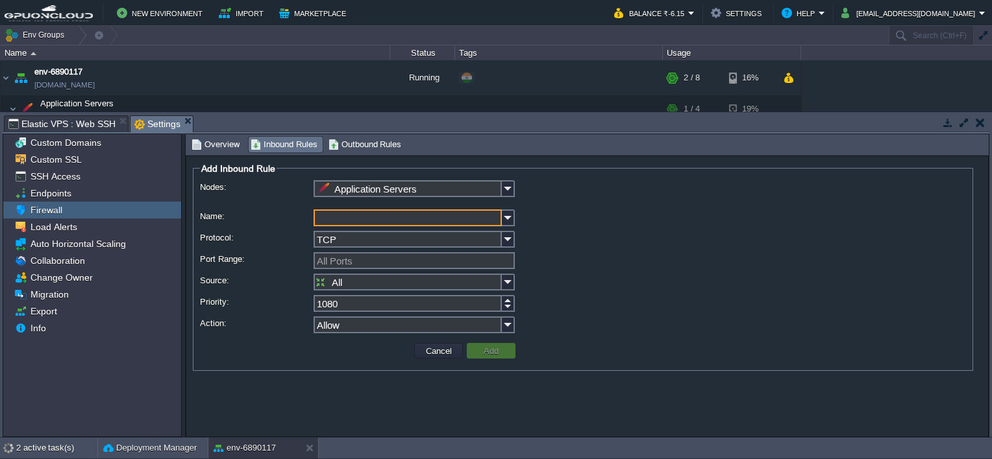
click at [492, 218] on div at bounding box center [583, 219] width 766 height 19
click at [492, 218] on img at bounding box center [508, 218] width 13 height 17
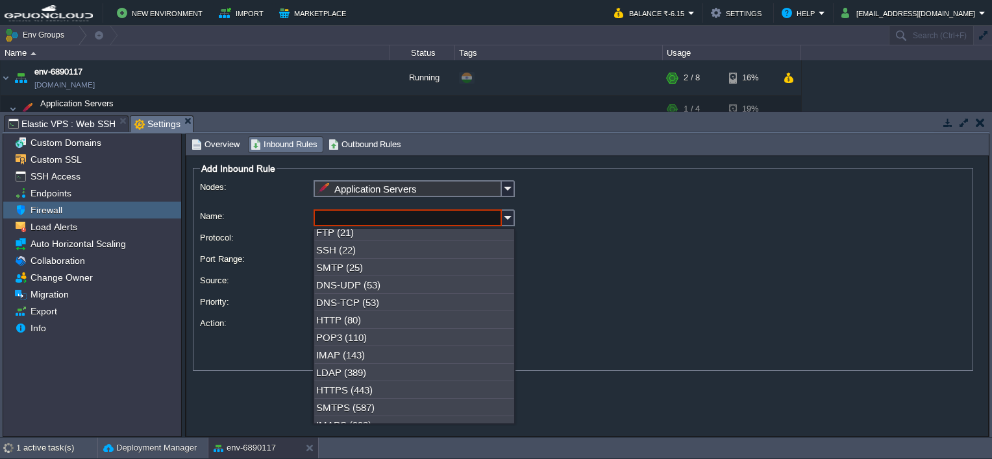
scroll to position [0, 0]
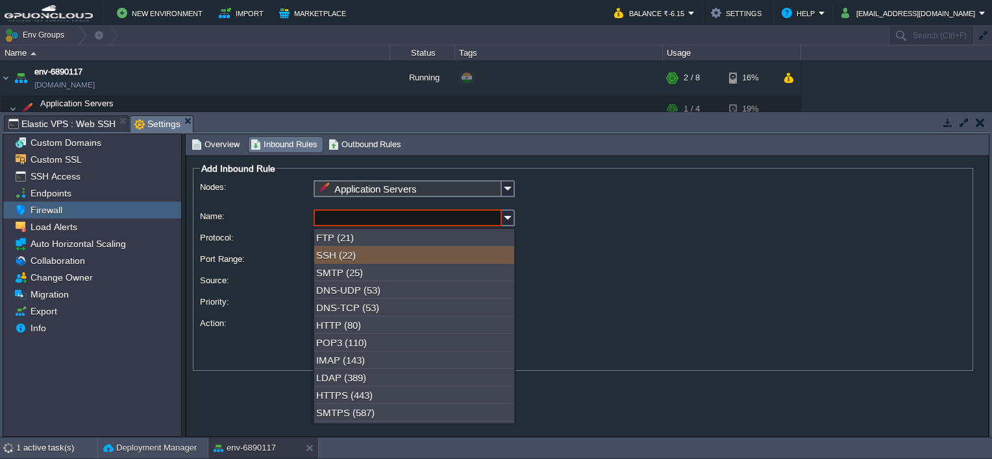
click at [354, 260] on div "SSH (22)" at bounding box center [414, 256] width 200 height 18
type input "SSH"
type input "22"
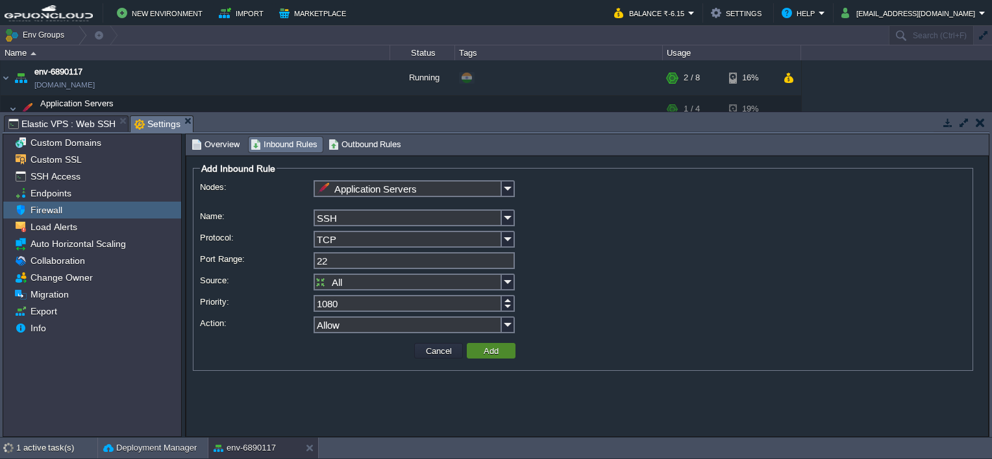
click at [492, 350] on button "Add" at bounding box center [491, 351] width 23 height 12
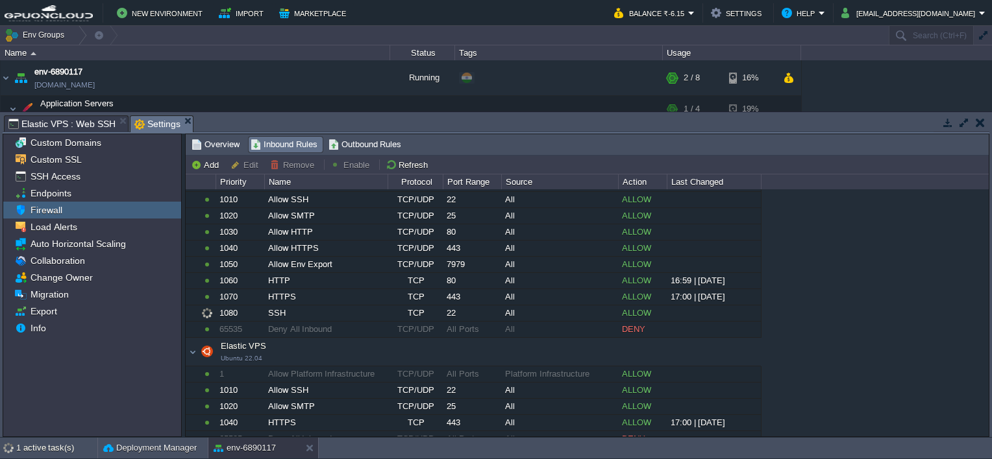
scroll to position [65, 0]
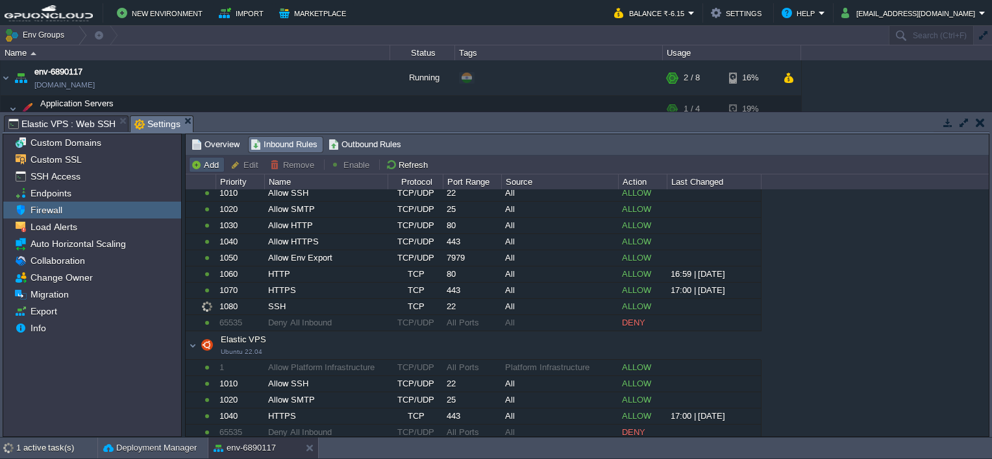
click at [203, 162] on button "Add" at bounding box center [207, 165] width 32 height 12
type input "Application Servers"
type input "1090"
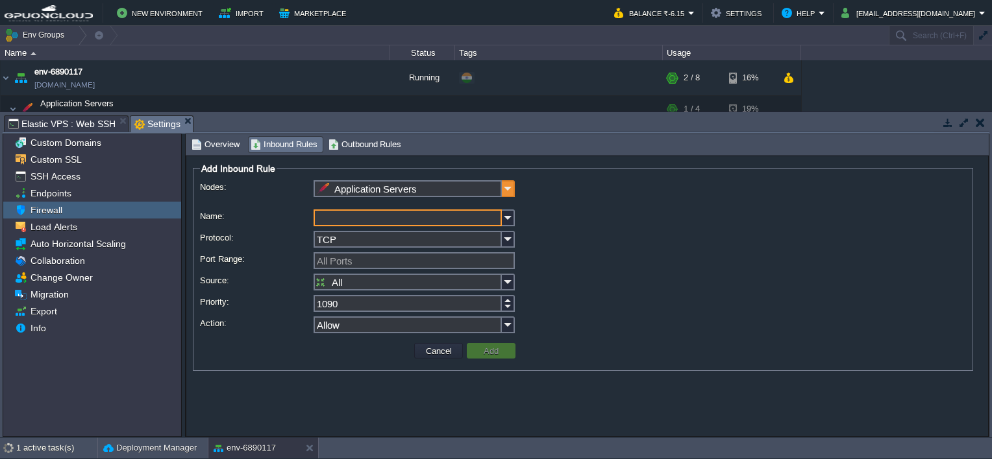
click at [492, 190] on img at bounding box center [508, 188] width 13 height 17
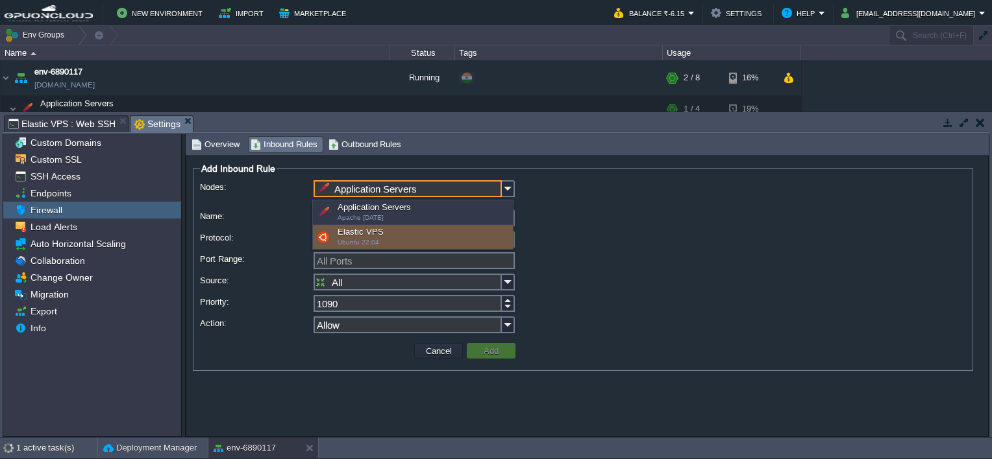
click at [394, 238] on div "Elastic VPS Ubuntu 22.04" at bounding box center [413, 237] width 200 height 25
type input "Elastic VPS"
type input "1050"
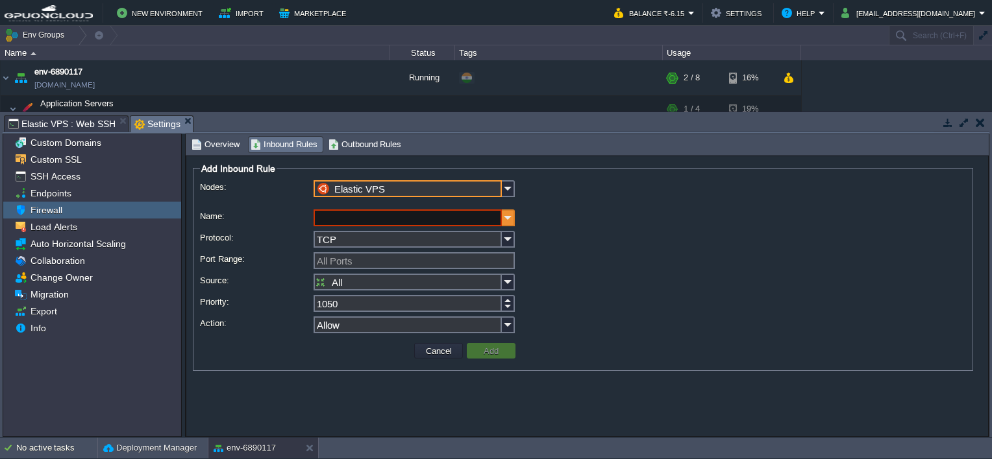
click at [492, 221] on img at bounding box center [508, 218] width 13 height 17
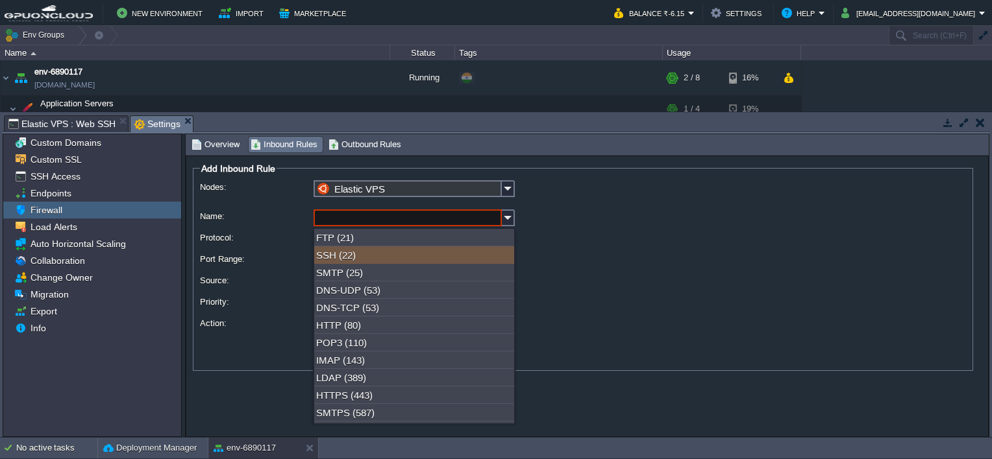
click at [361, 262] on div "SSH (22)" at bounding box center [414, 256] width 200 height 18
type input "SSH"
type input "22"
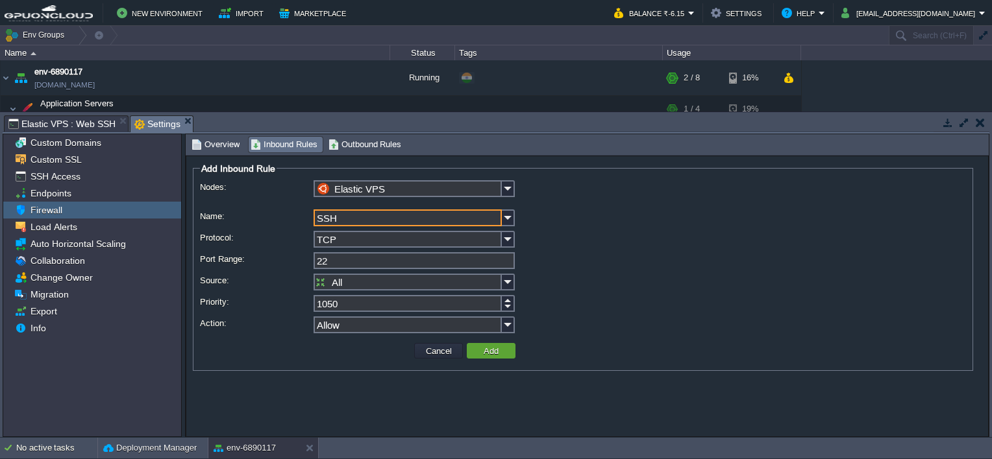
click at [488, 359] on td "Add" at bounding box center [491, 351] width 49 height 16
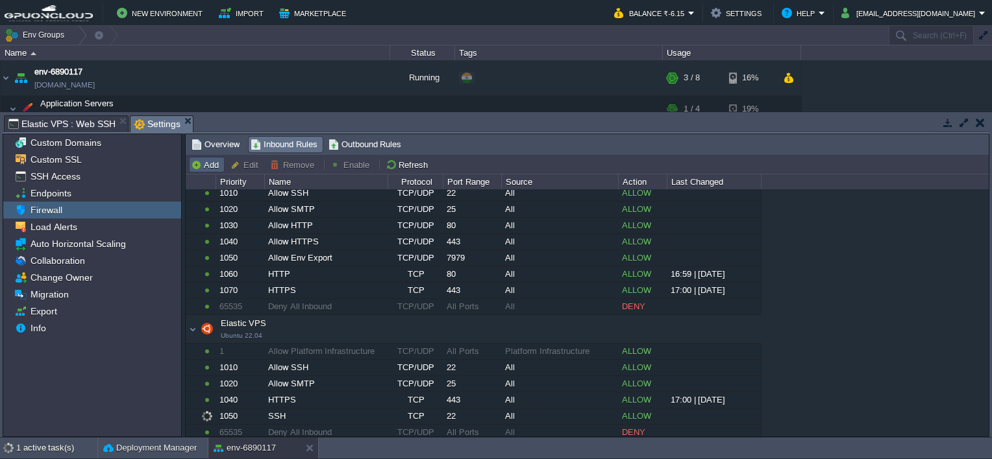
click at [220, 165] on button "Add" at bounding box center [207, 165] width 32 height 12
type input "Application Servers"
type input "1080"
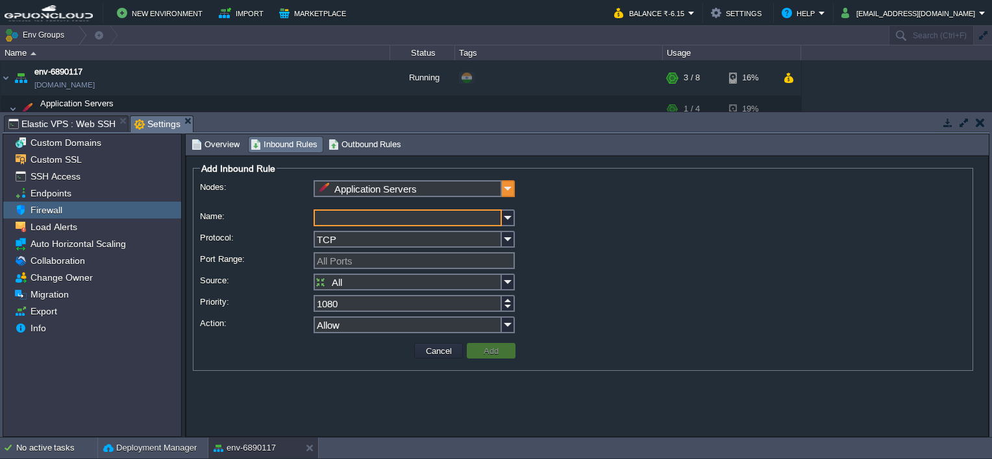
click at [492, 184] on img at bounding box center [508, 188] width 13 height 17
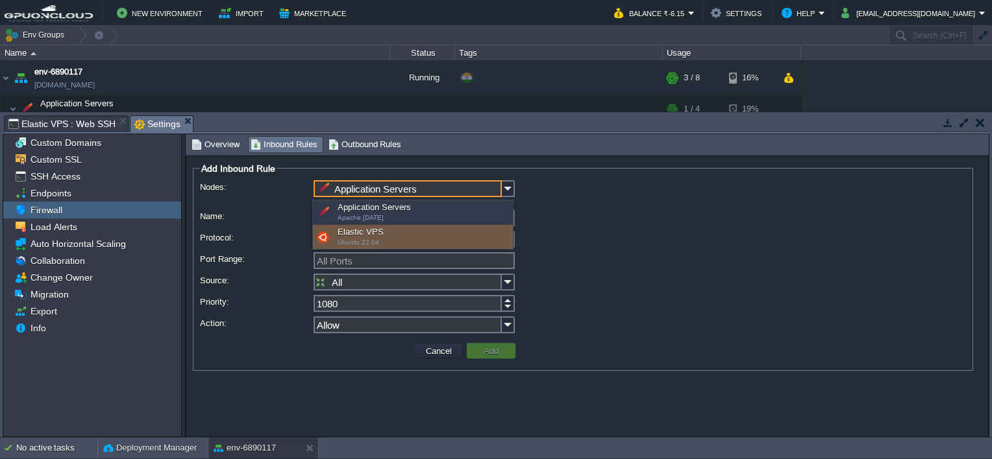
click at [419, 239] on div "Elastic VPS Ubuntu 22.04" at bounding box center [413, 237] width 200 height 25
type input "Elastic VPS"
type input "1060"
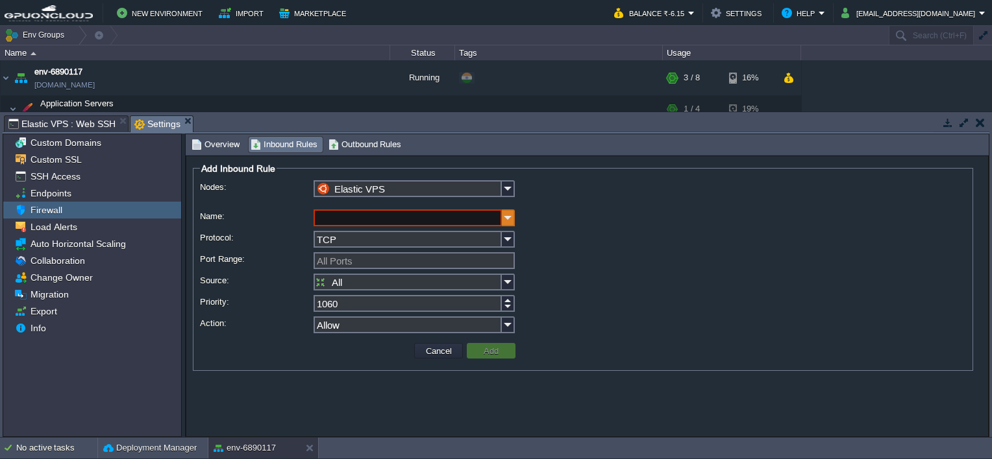
click at [492, 220] on img at bounding box center [508, 218] width 13 height 17
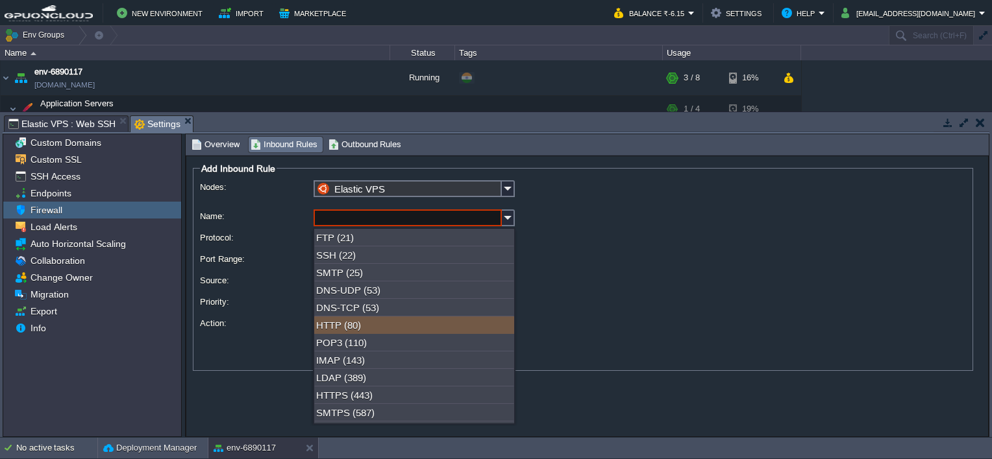
click at [359, 330] on div "HTTP (80)" at bounding box center [414, 326] width 200 height 18
type input "HTTP"
type input "80"
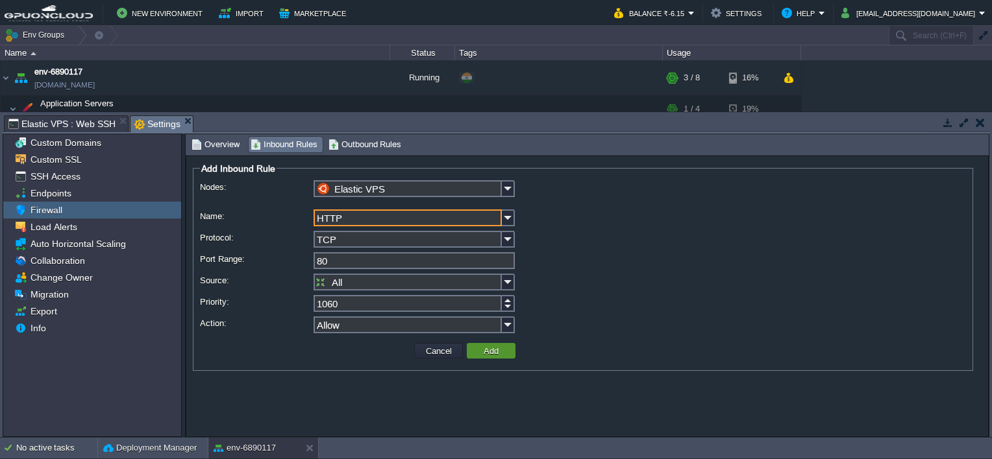
click at [492, 351] on td "Add" at bounding box center [491, 351] width 49 height 16
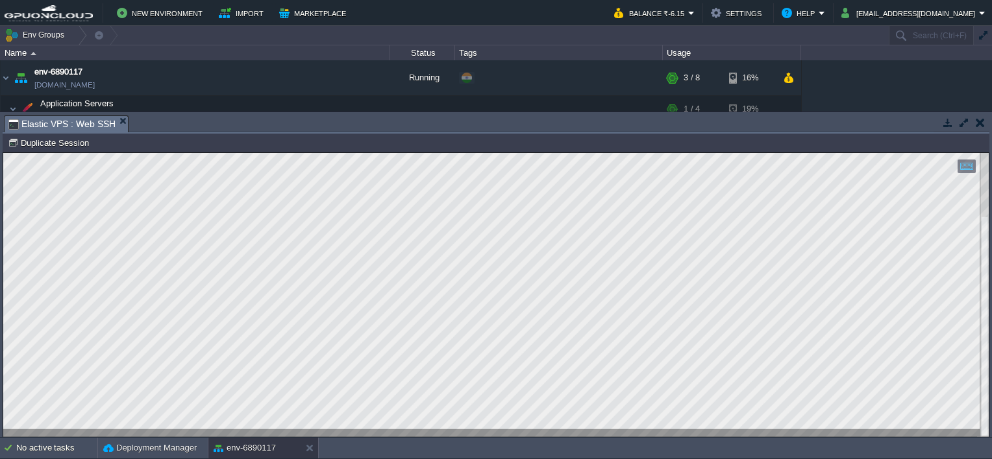
scroll to position [1, 36]
click at [492, 123] on button "button" at bounding box center [964, 123] width 12 height 12
click at [492, 121] on button "button" at bounding box center [964, 123] width 12 height 12
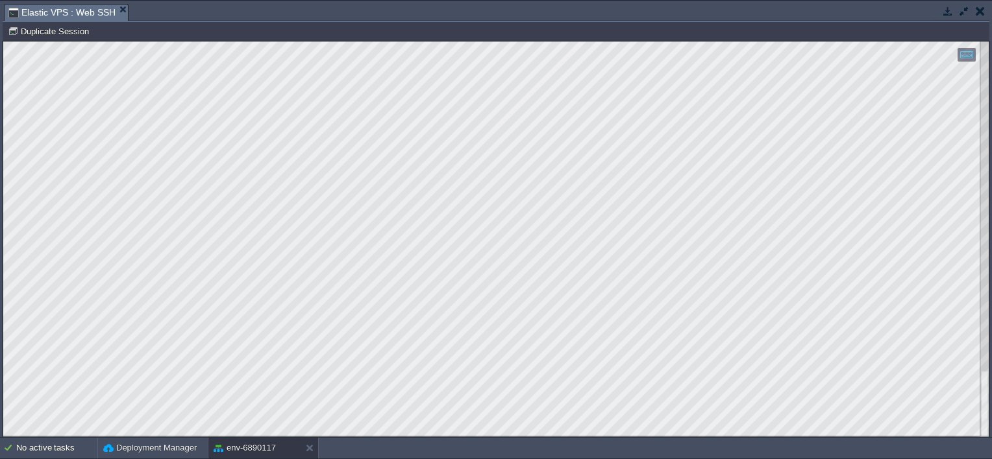
scroll to position [135, 114]
type textarea "[TECHNICAL_ID]"
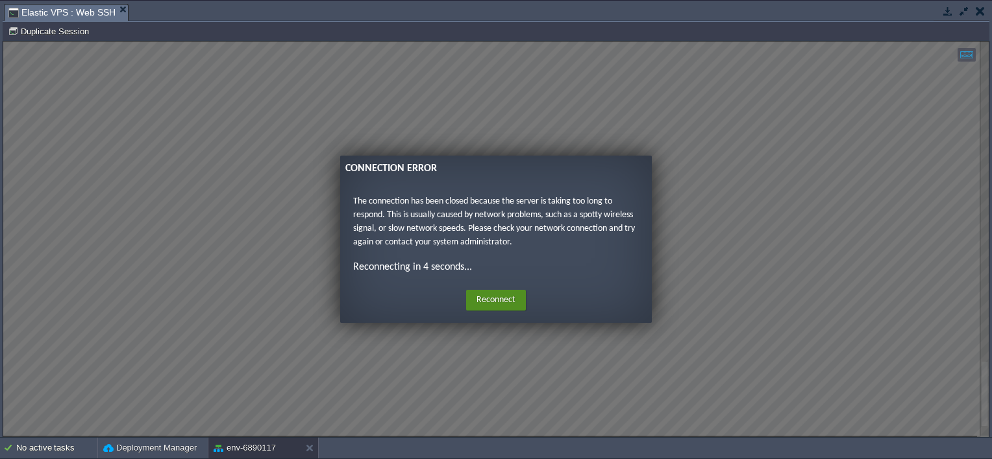
click at [482, 297] on button "Reconnect" at bounding box center [496, 300] width 60 height 21
